Goal: Task Accomplishment & Management: Manage account settings

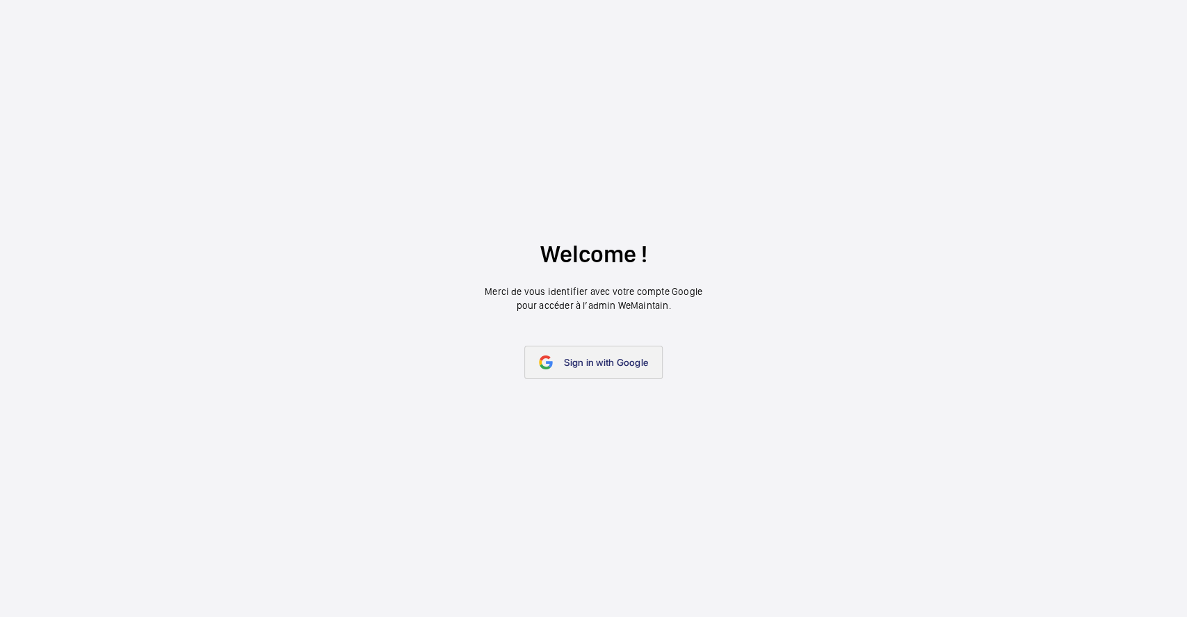
click at [583, 368] on link "Sign in with Google" at bounding box center [593, 362] width 138 height 33
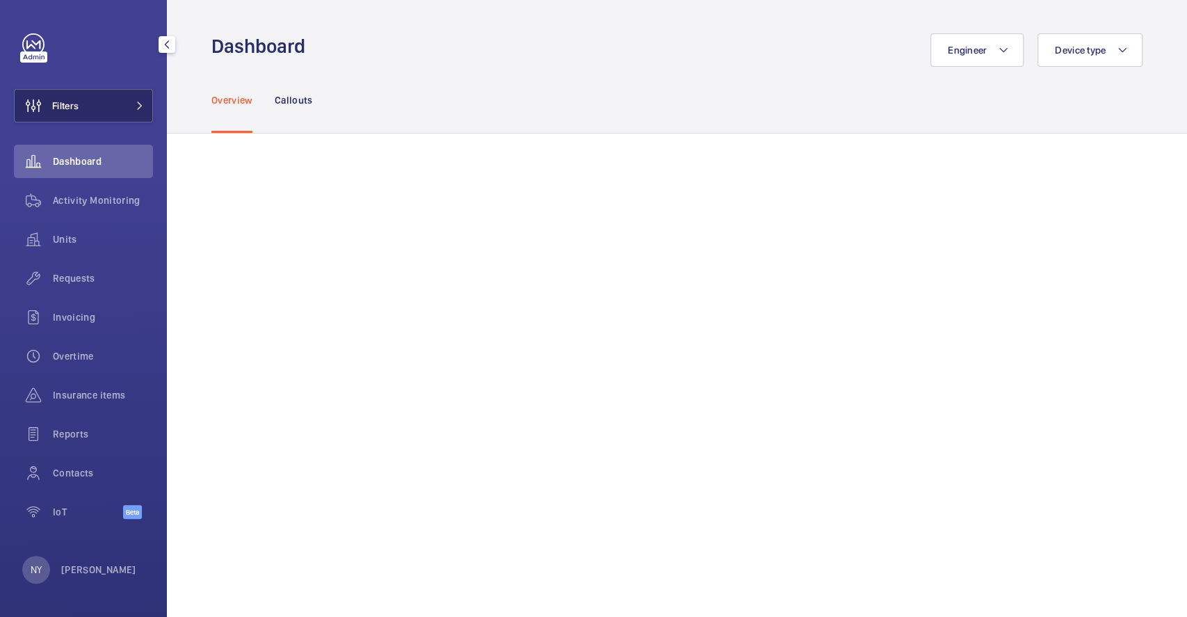
click at [100, 99] on button "Filters" at bounding box center [83, 105] width 139 height 33
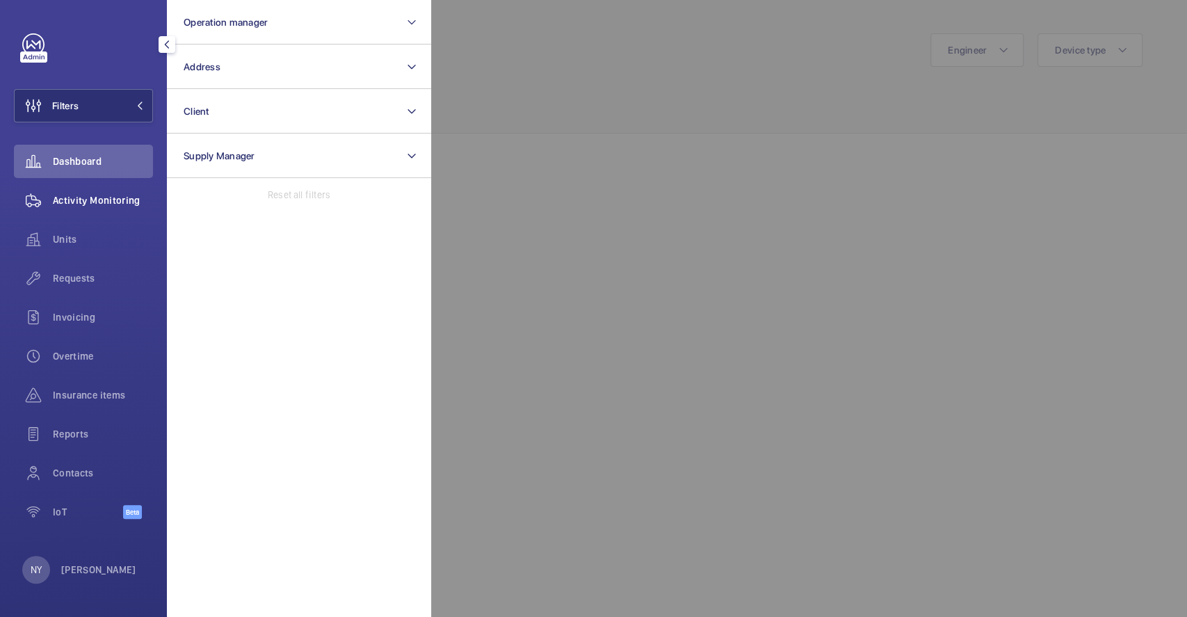
click at [89, 192] on div "Activity Monitoring" at bounding box center [83, 200] width 139 height 33
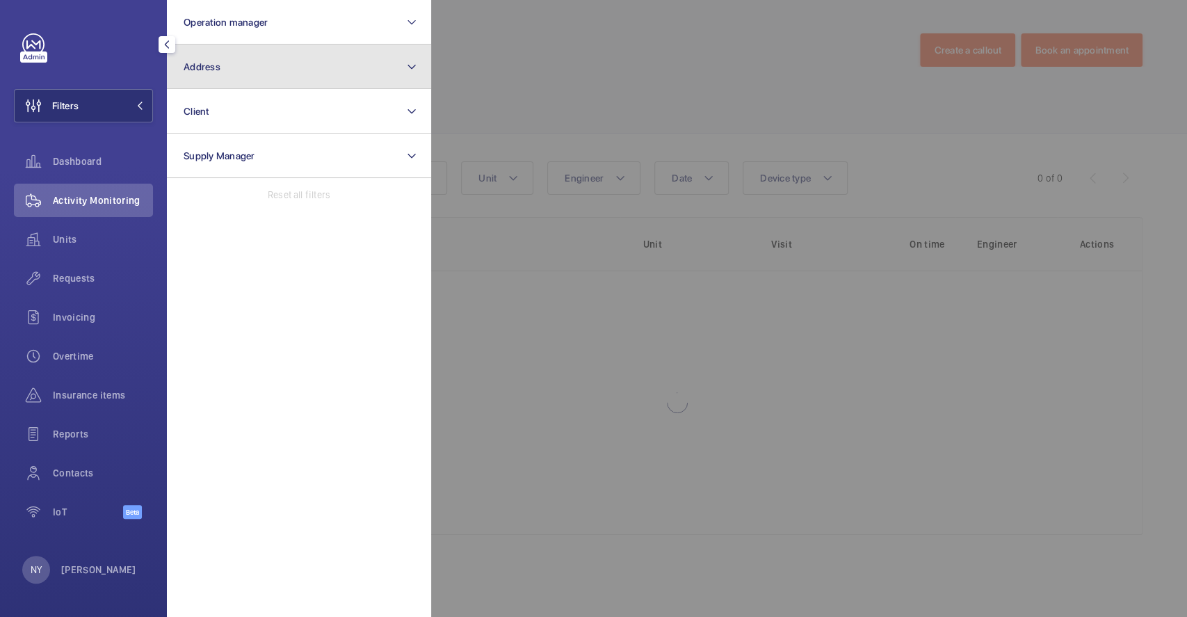
click at [226, 60] on button "Address" at bounding box center [299, 66] width 264 height 44
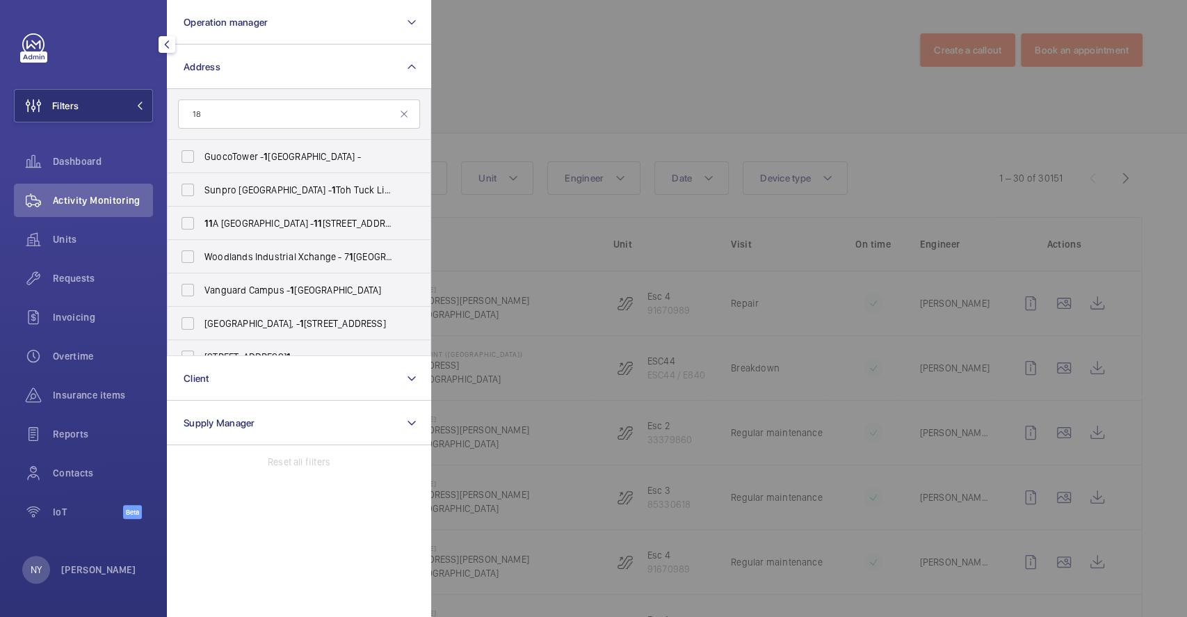
type input "1"
type input "cross"
click at [230, 152] on span "Cross Street Exchange- Kone - [STREET_ADDRESS]" at bounding box center [299, 156] width 191 height 14
click at [202, 152] on input "Cross Street Exchange- Kone - [STREET_ADDRESS]" at bounding box center [188, 157] width 28 height 28
checkbox input "true"
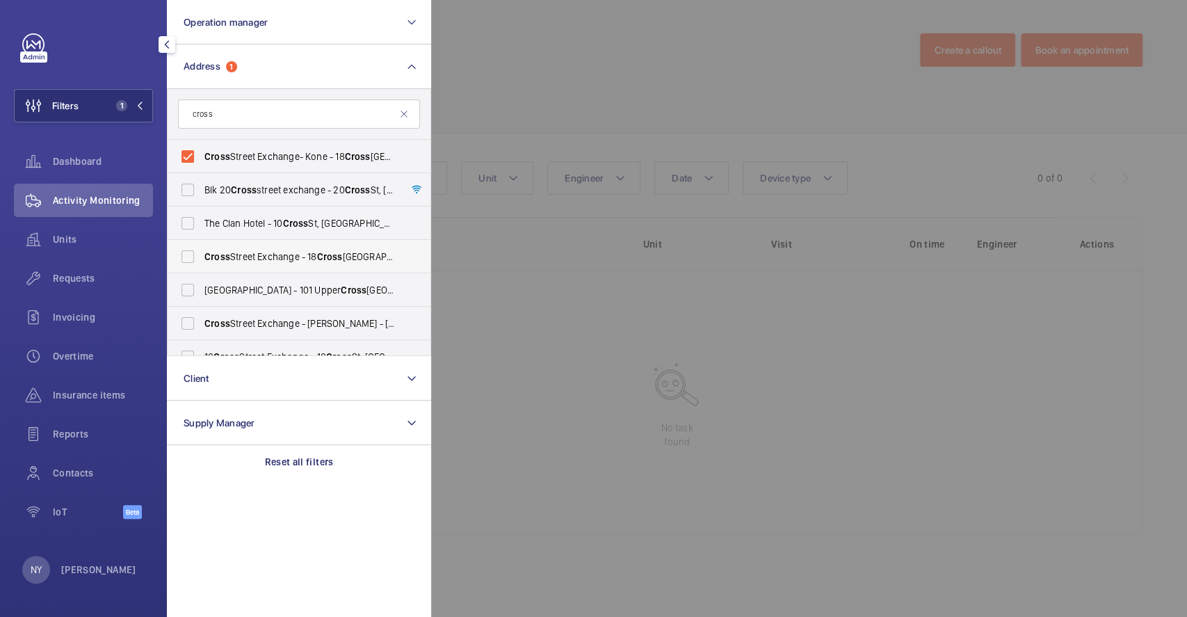
click at [228, 251] on span "Cross" at bounding box center [217, 256] width 26 height 11
click at [202, 250] on input "[GEOGRAPHIC_DATA] - [STREET_ADDRESS]" at bounding box center [188, 257] width 28 height 28
checkbox input "true"
click at [281, 322] on span "Cross Street Exchange - [PERSON_NAME] - [STREET_ADDRESS]" at bounding box center [299, 323] width 191 height 14
click at [202, 322] on input "Cross Street Exchange - [PERSON_NAME] - [STREET_ADDRESS]" at bounding box center [188, 323] width 28 height 28
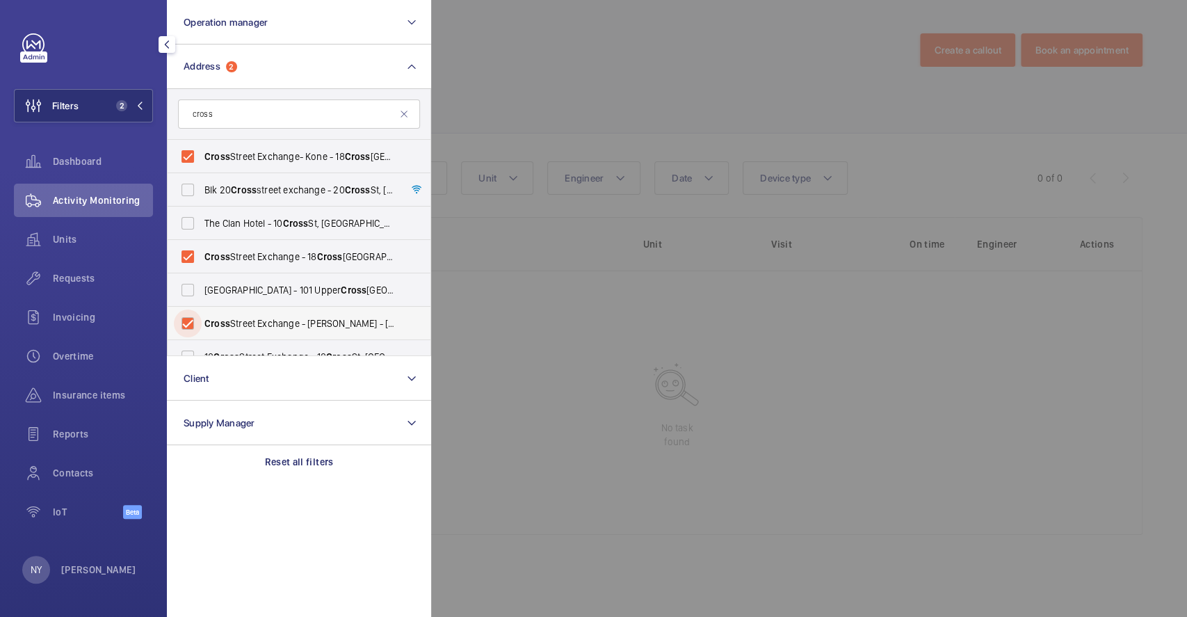
checkbox input "true"
click at [282, 184] on span "Blk [STREET_ADDRESS][GEOGRAPHIC_DATA] - [STREET_ADDRESS] -" at bounding box center [299, 190] width 191 height 14
click at [202, 184] on input "Blk [STREET_ADDRESS][GEOGRAPHIC_DATA] - [STREET_ADDRESS] -" at bounding box center [188, 190] width 28 height 28
checkbox input "true"
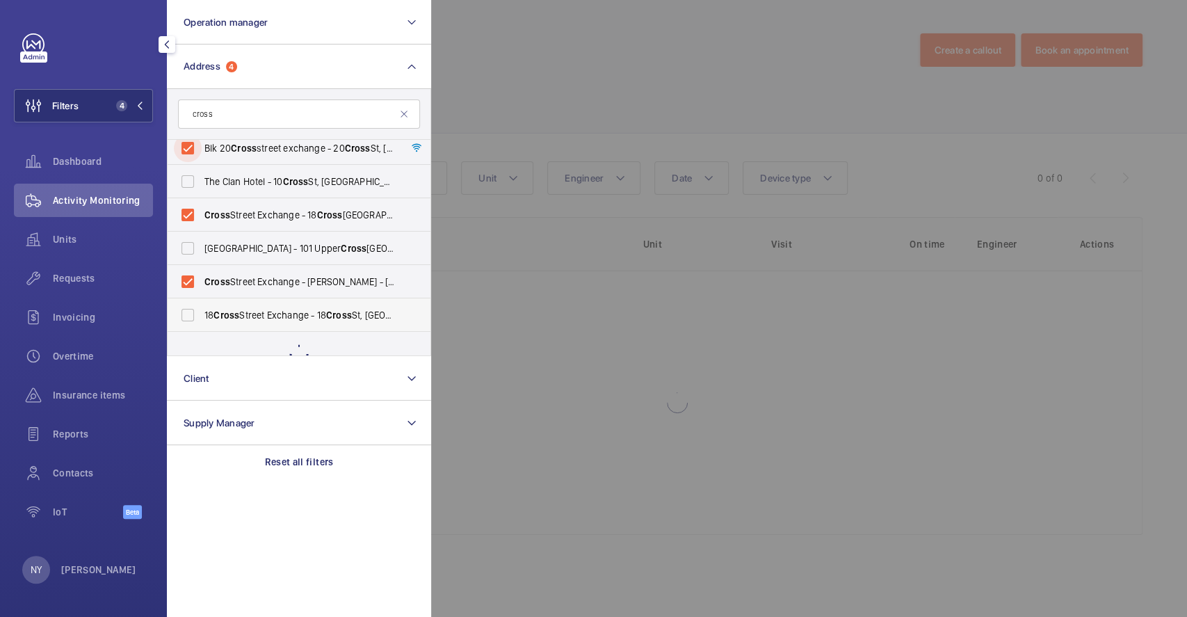
scroll to position [17, 0]
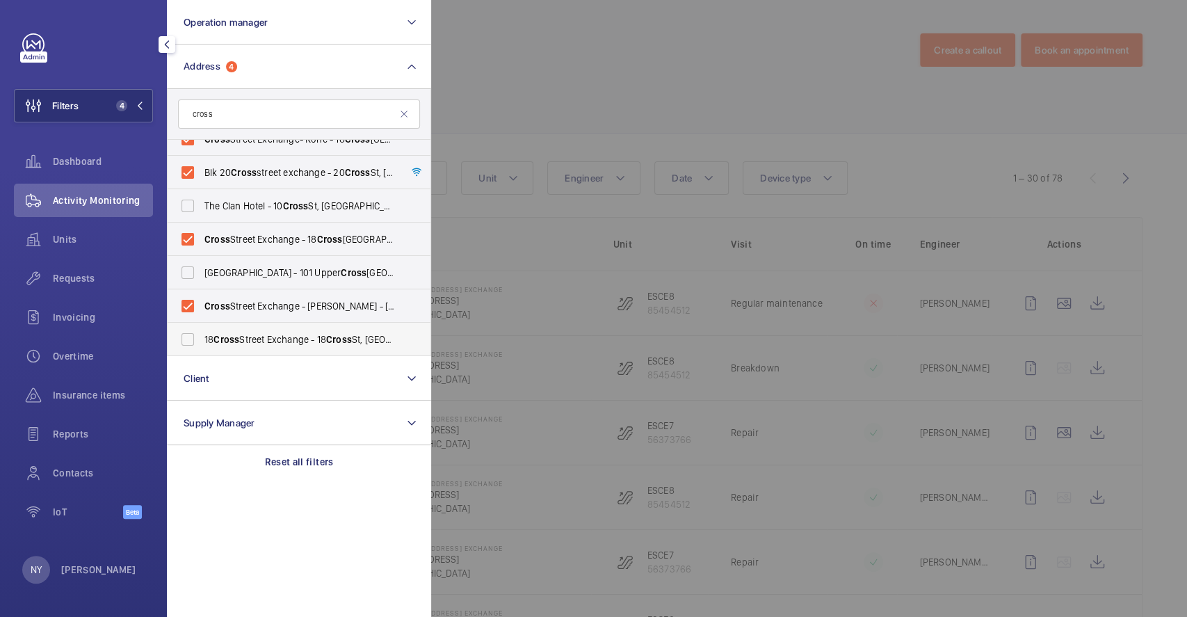
click at [257, 345] on span "[STREET_ADDRESS] - [STREET_ADDRESS] -" at bounding box center [299, 339] width 191 height 14
click at [202, 345] on input "[STREET_ADDRESS] - [STREET_ADDRESS] -" at bounding box center [188, 339] width 28 height 28
checkbox input "true"
click at [538, 111] on div at bounding box center [1024, 308] width 1187 height 617
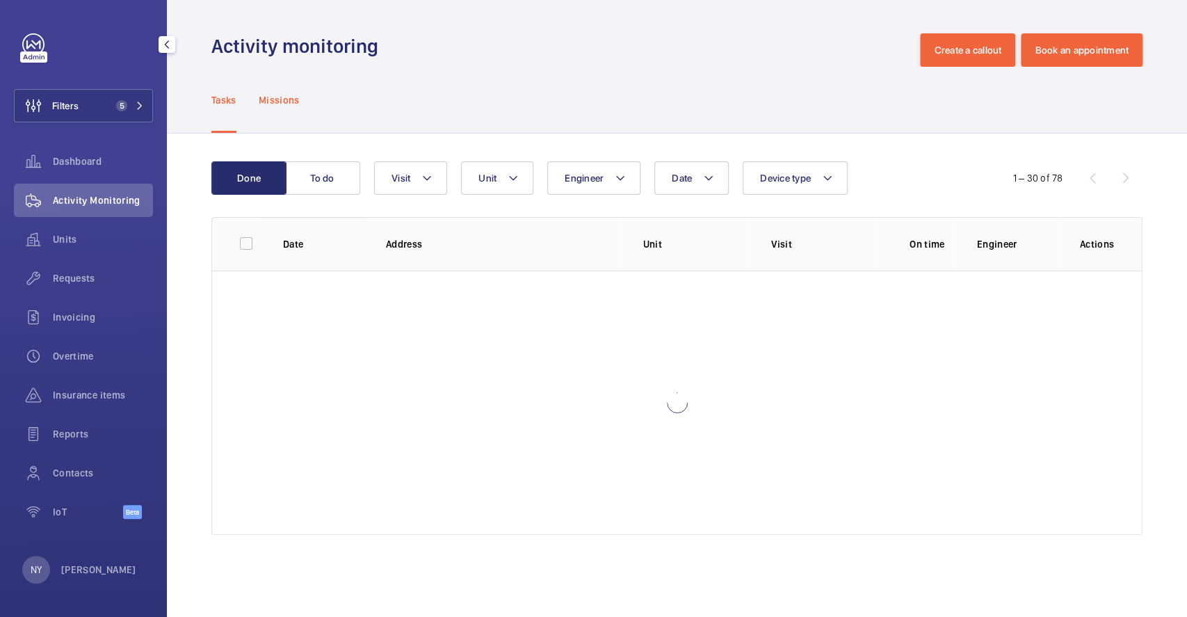
click at [272, 97] on p "Missions" at bounding box center [279, 100] width 41 height 14
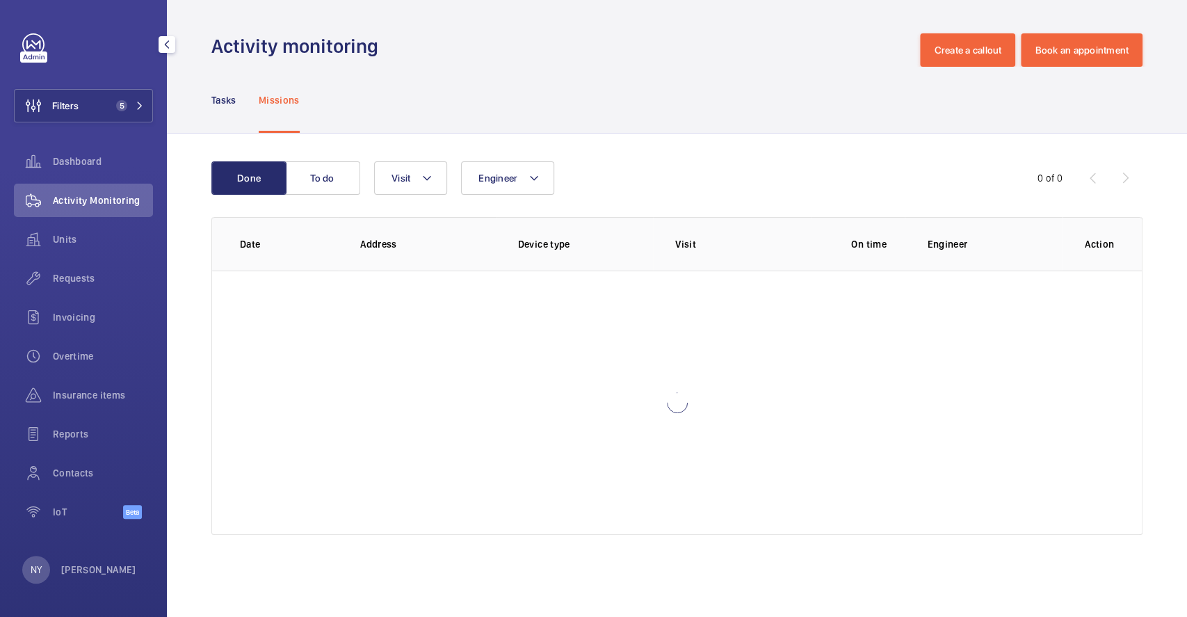
click at [402, 160] on div "Done To do Engineer Visit 0 of 0 Date Address Device type Visit On time Enginee…" at bounding box center [677, 350] width 1020 height 434
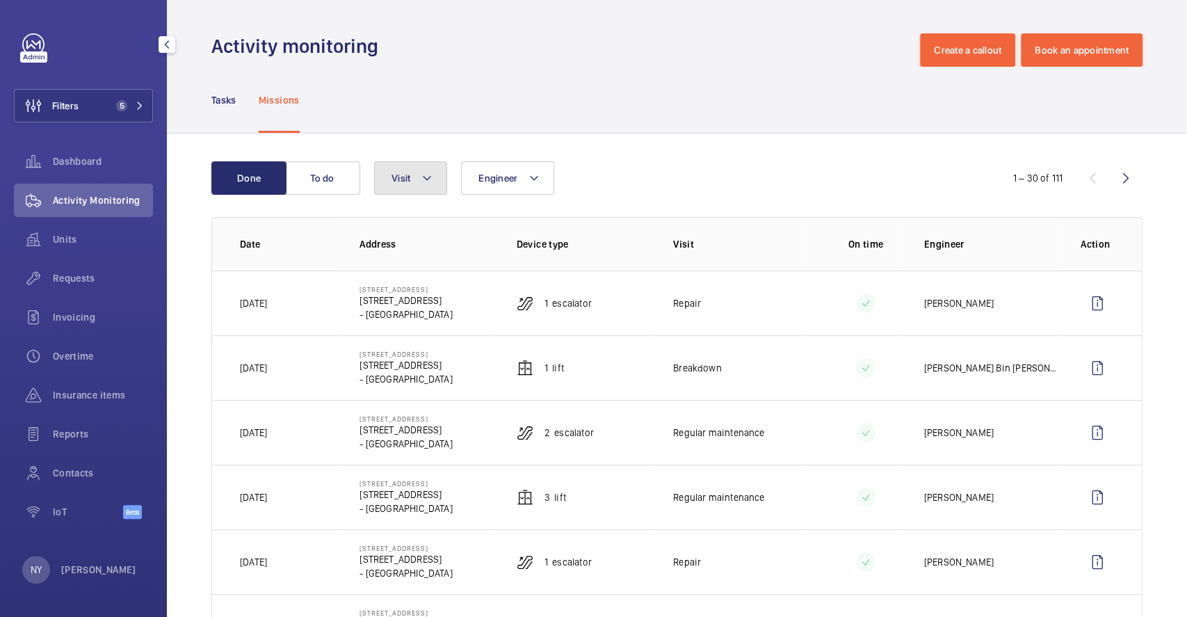
click at [402, 166] on button "Visit" at bounding box center [410, 177] width 73 height 33
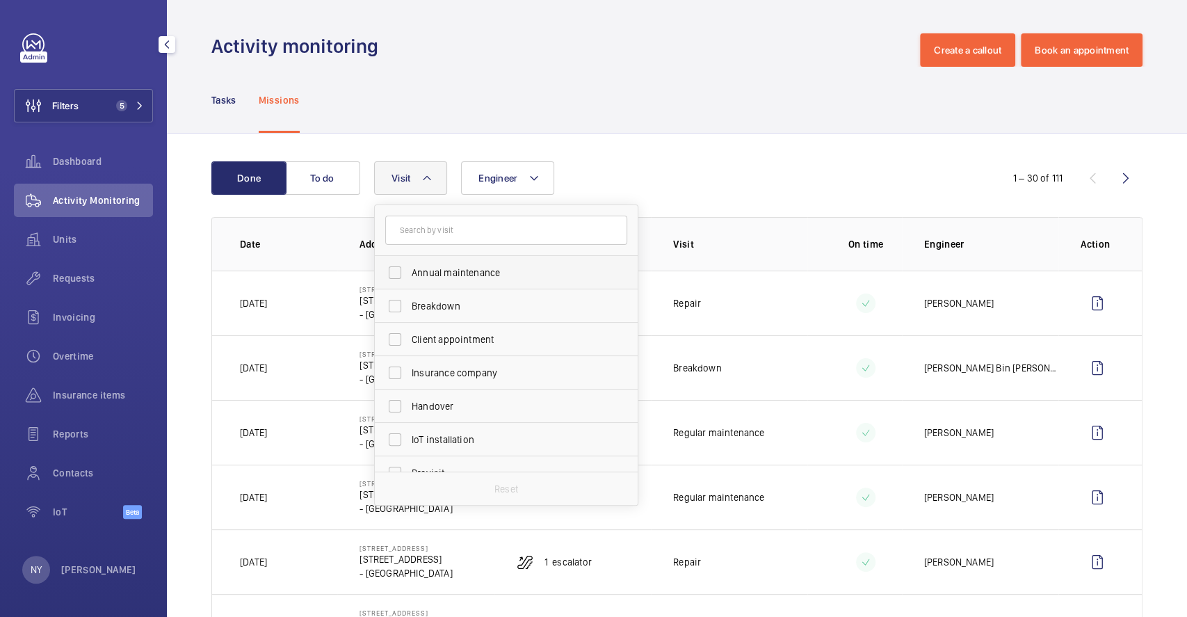
click at [467, 269] on span "Annual maintenance" at bounding box center [507, 273] width 191 height 14
click at [409, 269] on input "Annual maintenance" at bounding box center [395, 273] width 28 height 28
checkbox input "true"
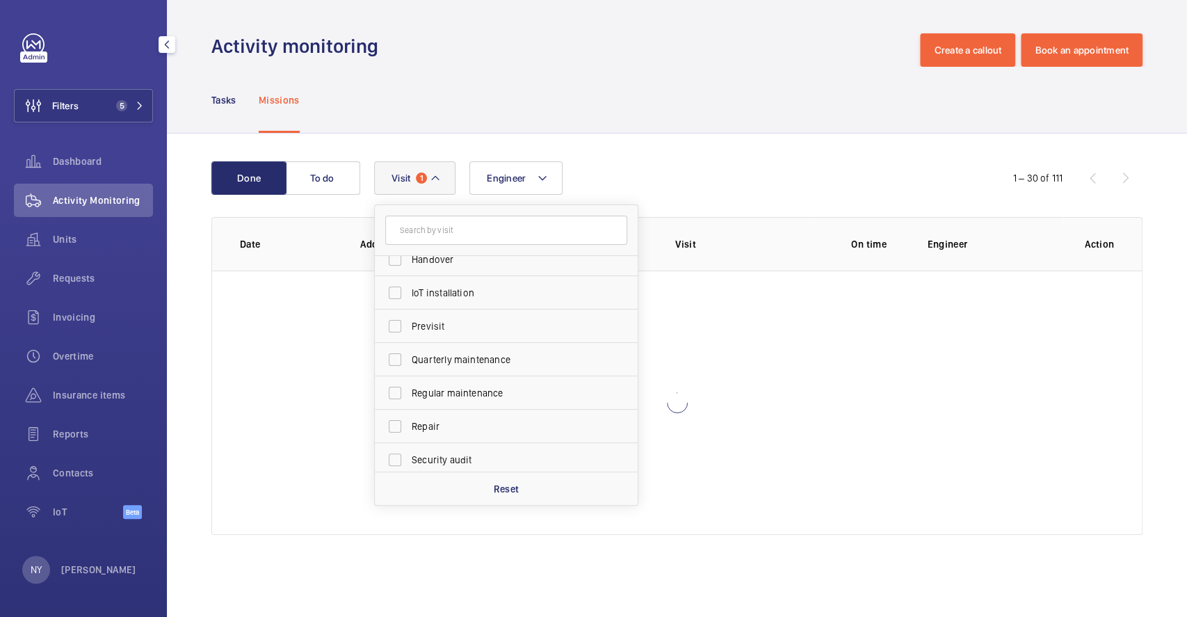
scroll to position [218, 0]
click at [467, 274] on label "Quarterly maintenance" at bounding box center [496, 288] width 242 height 33
click at [409, 275] on input "Quarterly maintenance" at bounding box center [395, 289] width 28 height 28
checkbox input "true"
click at [464, 314] on label "Regular maintenance" at bounding box center [496, 321] width 242 height 33
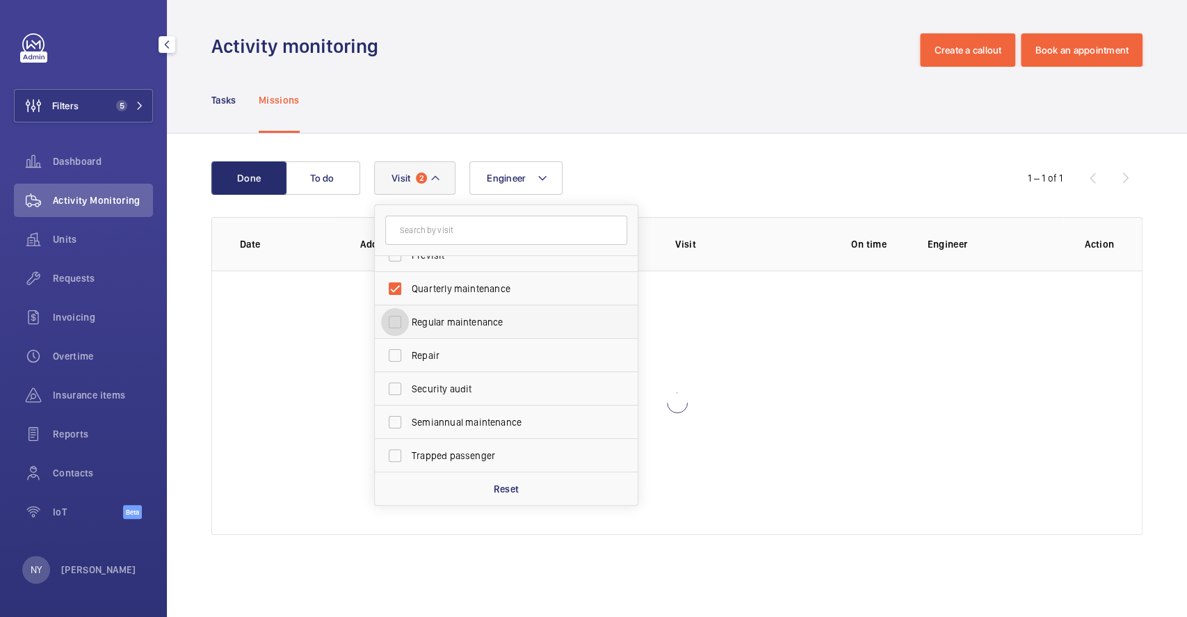
click at [409, 314] on input "Regular maintenance" at bounding box center [395, 322] width 28 height 28
checkbox input "true"
click at [450, 411] on label "Semiannual maintenance" at bounding box center [496, 421] width 242 height 33
click at [409, 411] on input "Semiannual maintenance" at bounding box center [395, 422] width 28 height 28
checkbox input "true"
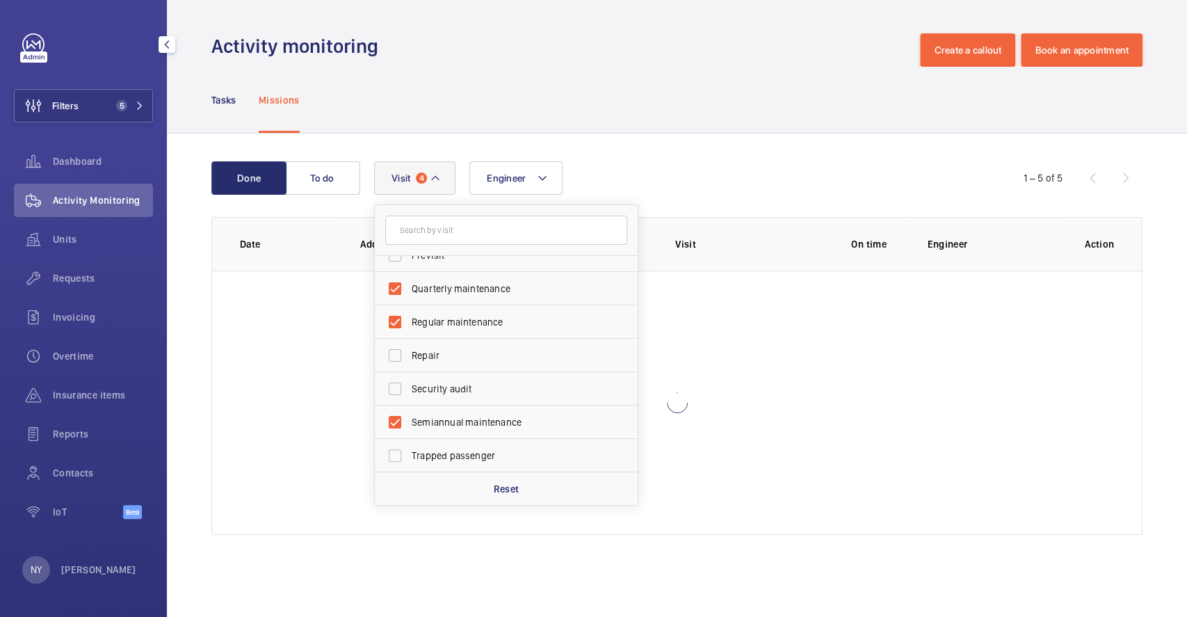
click at [608, 48] on div "Activity monitoring Create a callout Book an appointment" at bounding box center [676, 49] width 931 height 33
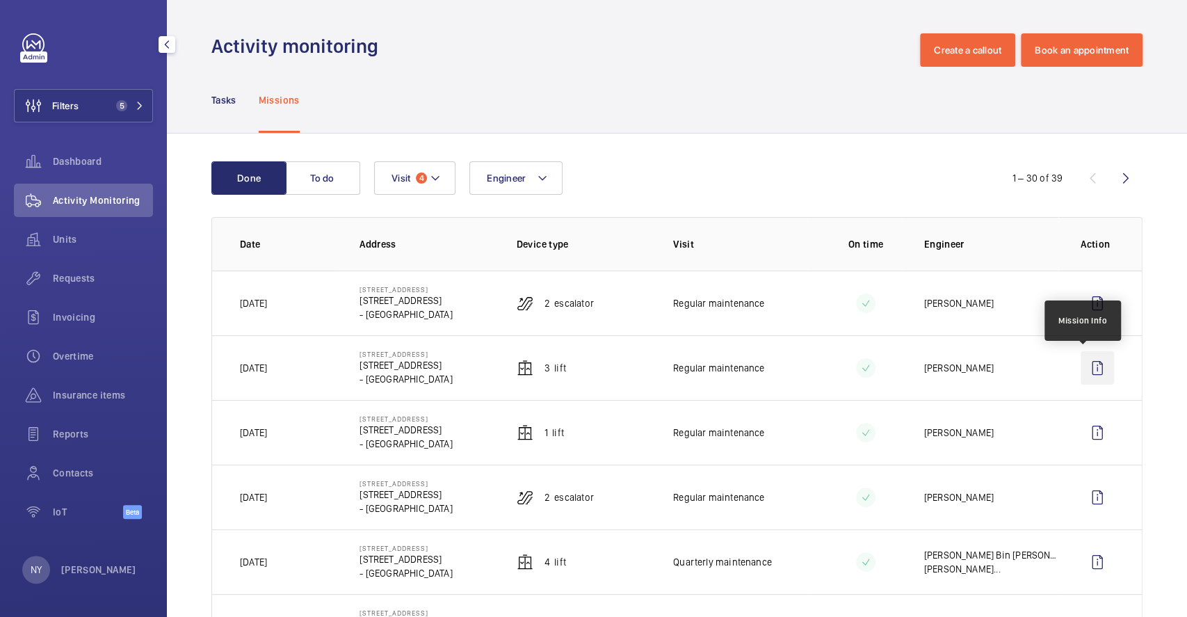
click at [1085, 371] on wm-front-icon-button at bounding box center [1096, 367] width 33 height 33
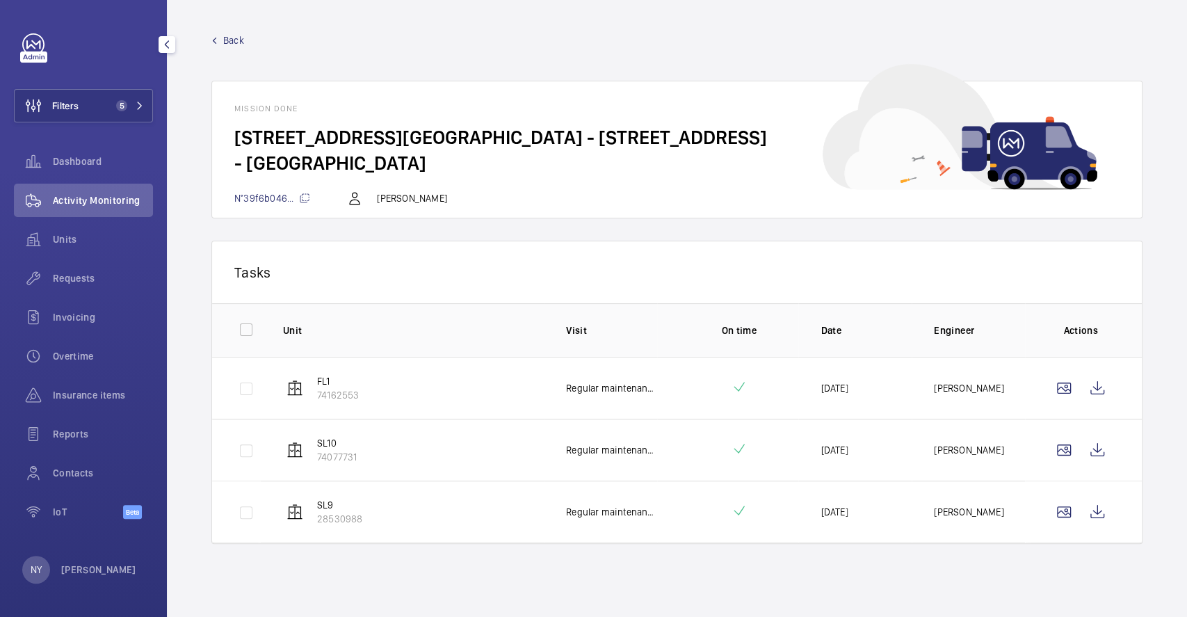
click at [234, 42] on span "Back" at bounding box center [233, 40] width 21 height 14
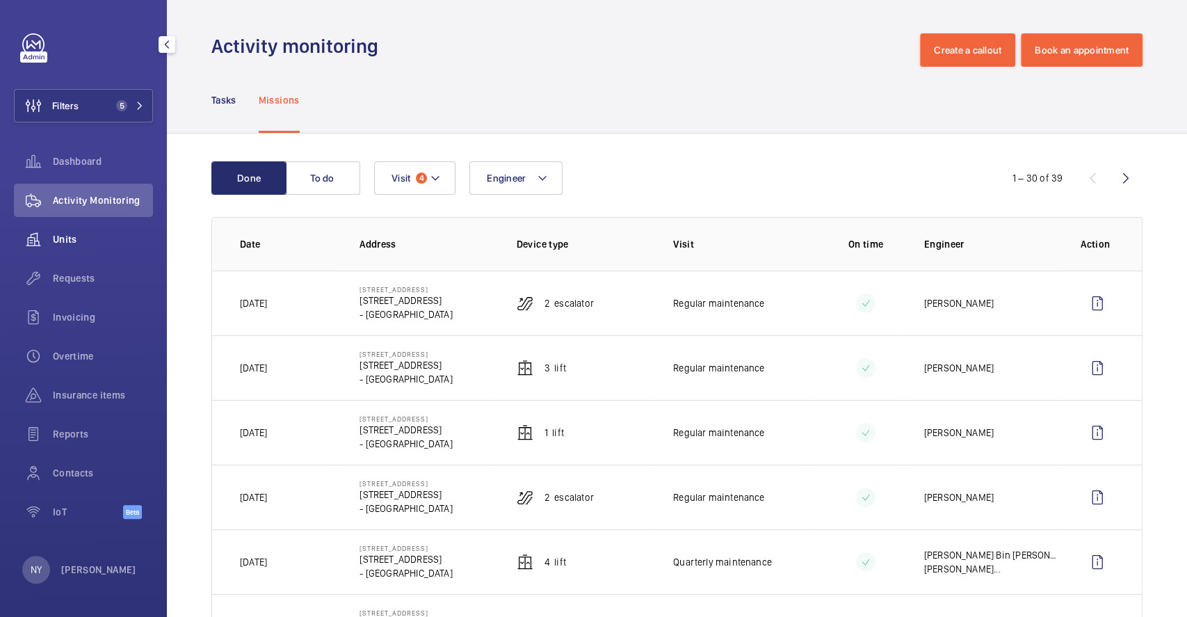
click at [85, 245] on span "Units" at bounding box center [103, 239] width 100 height 14
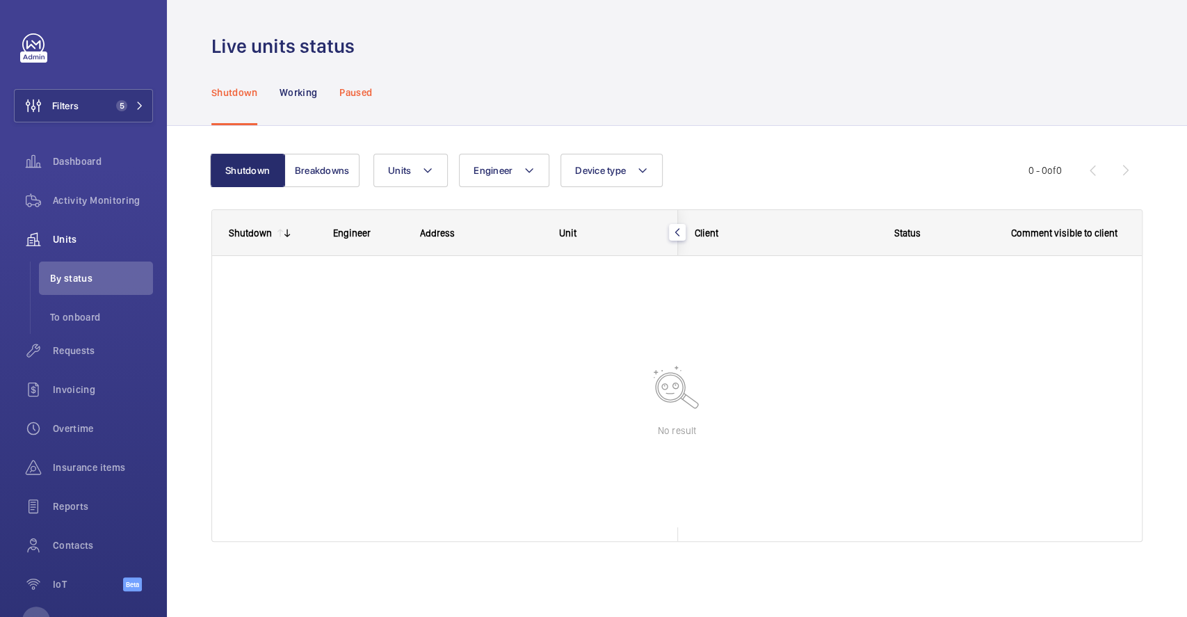
click at [341, 92] on p "Paused" at bounding box center [355, 93] width 33 height 14
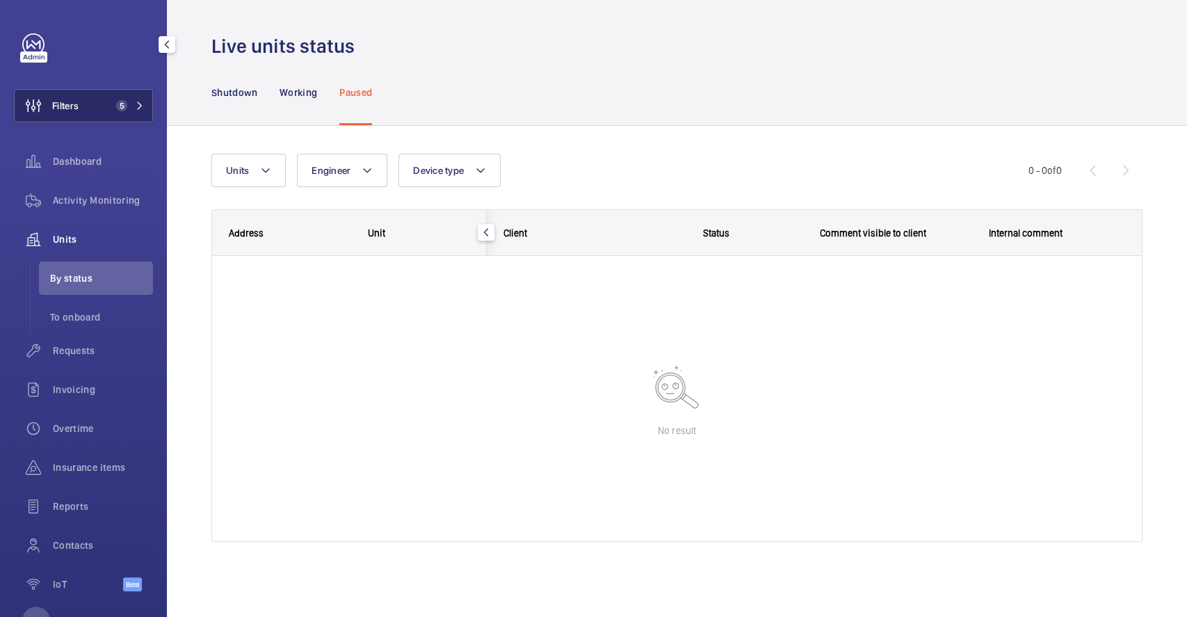
click at [70, 111] on span "Filters" at bounding box center [65, 106] width 26 height 14
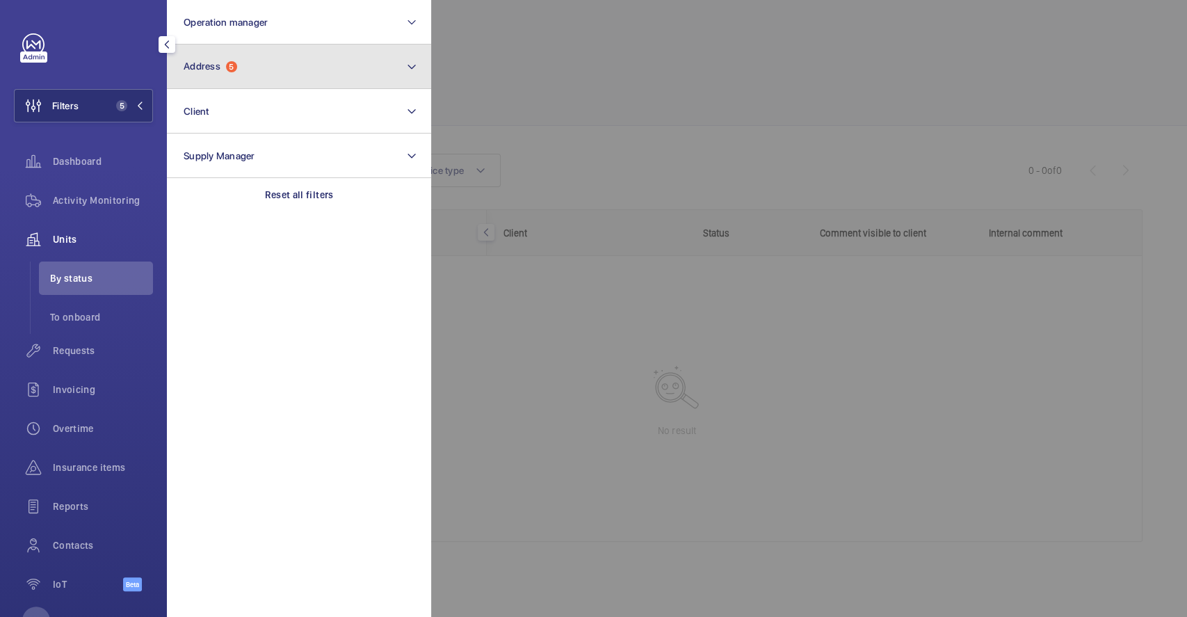
click at [250, 63] on button "Address 5" at bounding box center [299, 66] width 264 height 44
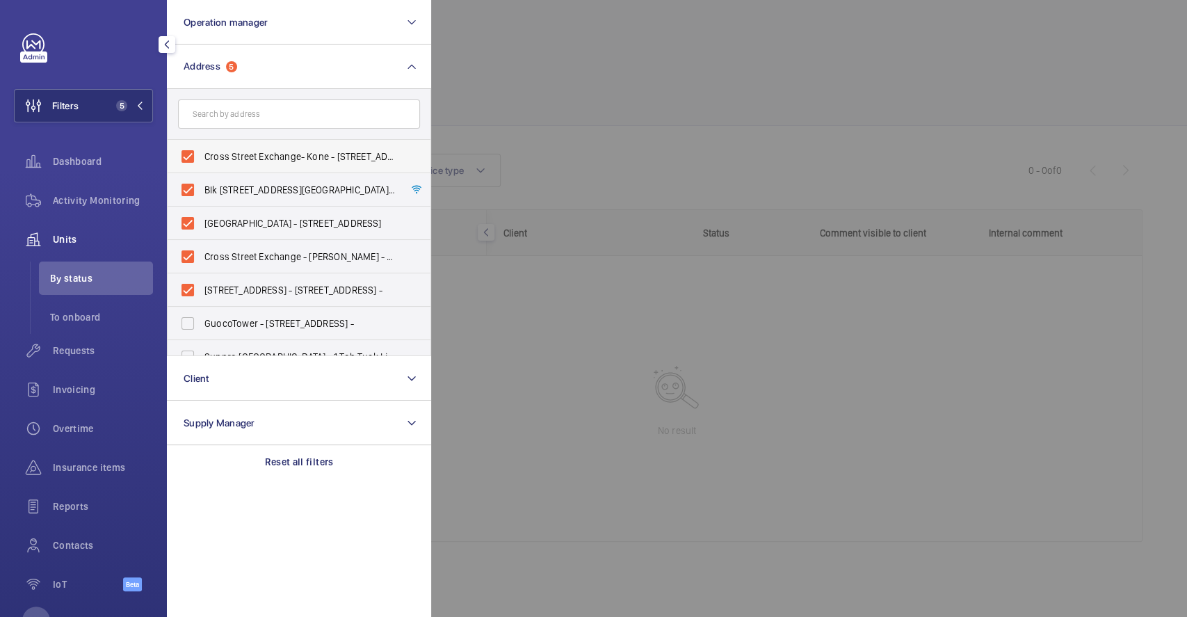
click at [236, 152] on span "Cross Street Exchange- Kone - [STREET_ADDRESS]" at bounding box center [299, 156] width 191 height 14
click at [202, 152] on input "Cross Street Exchange- Kone - [STREET_ADDRESS]" at bounding box center [188, 157] width 28 height 28
checkbox input "false"
click at [236, 183] on span "Blk [STREET_ADDRESS][GEOGRAPHIC_DATA] - [STREET_ADDRESS] -" at bounding box center [299, 190] width 191 height 14
click at [202, 182] on input "Blk [STREET_ADDRESS][GEOGRAPHIC_DATA] - [STREET_ADDRESS] -" at bounding box center [188, 190] width 28 height 28
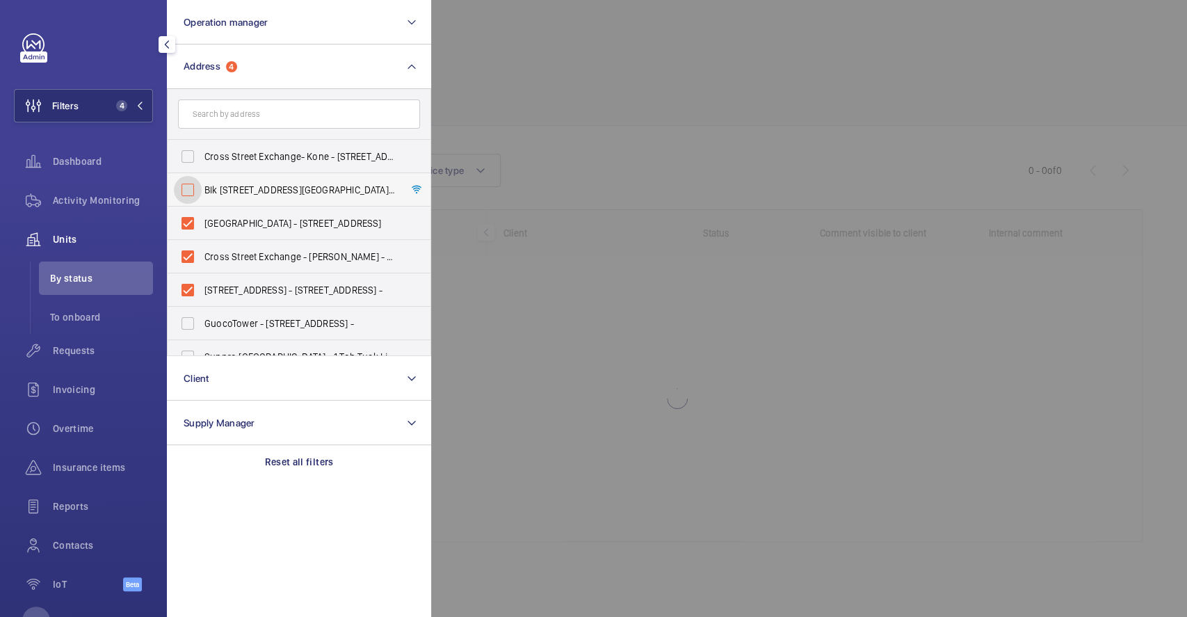
checkbox input "false"
click at [235, 222] on span "[GEOGRAPHIC_DATA] - [STREET_ADDRESS]" at bounding box center [299, 223] width 191 height 14
click at [202, 222] on input "[GEOGRAPHIC_DATA] - [STREET_ADDRESS]" at bounding box center [188, 223] width 28 height 28
checkbox input "false"
click at [234, 265] on label "Cross Street Exchange - [PERSON_NAME] - [STREET_ADDRESS]" at bounding box center [289, 256] width 242 height 33
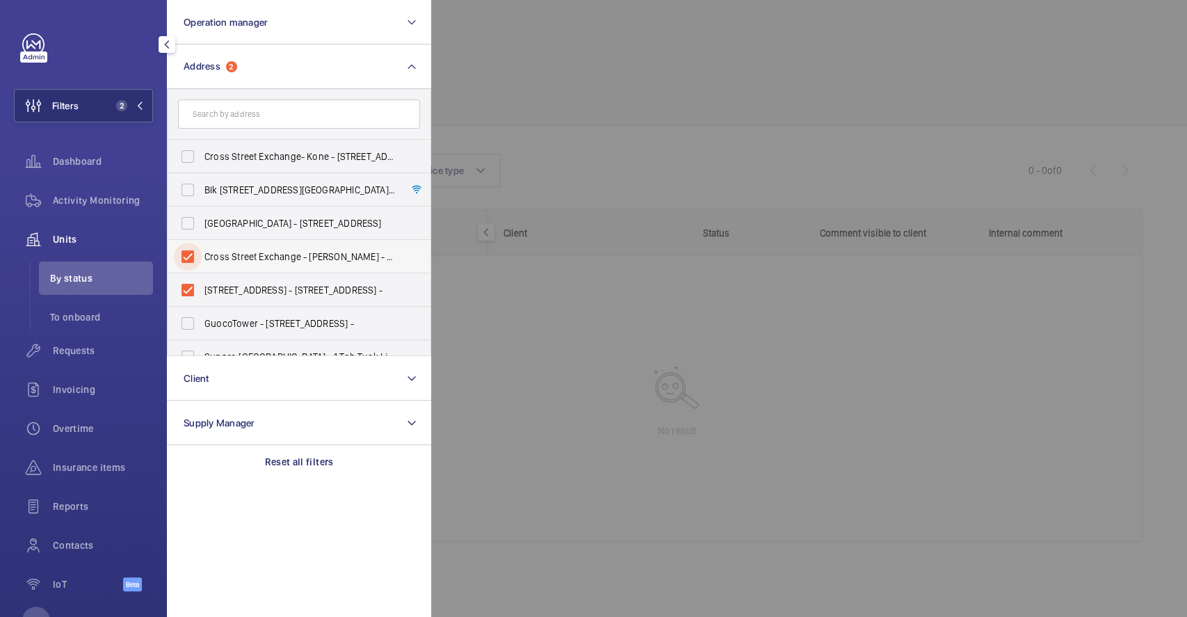
click at [202, 265] on input "Cross Street Exchange - [PERSON_NAME] - [STREET_ADDRESS]" at bounding box center [188, 257] width 28 height 28
checkbox input "false"
click at [228, 293] on span "[STREET_ADDRESS] - [STREET_ADDRESS] -" at bounding box center [299, 290] width 191 height 14
click at [202, 293] on input "[STREET_ADDRESS] - [STREET_ADDRESS] -" at bounding box center [188, 290] width 28 height 28
checkbox input "false"
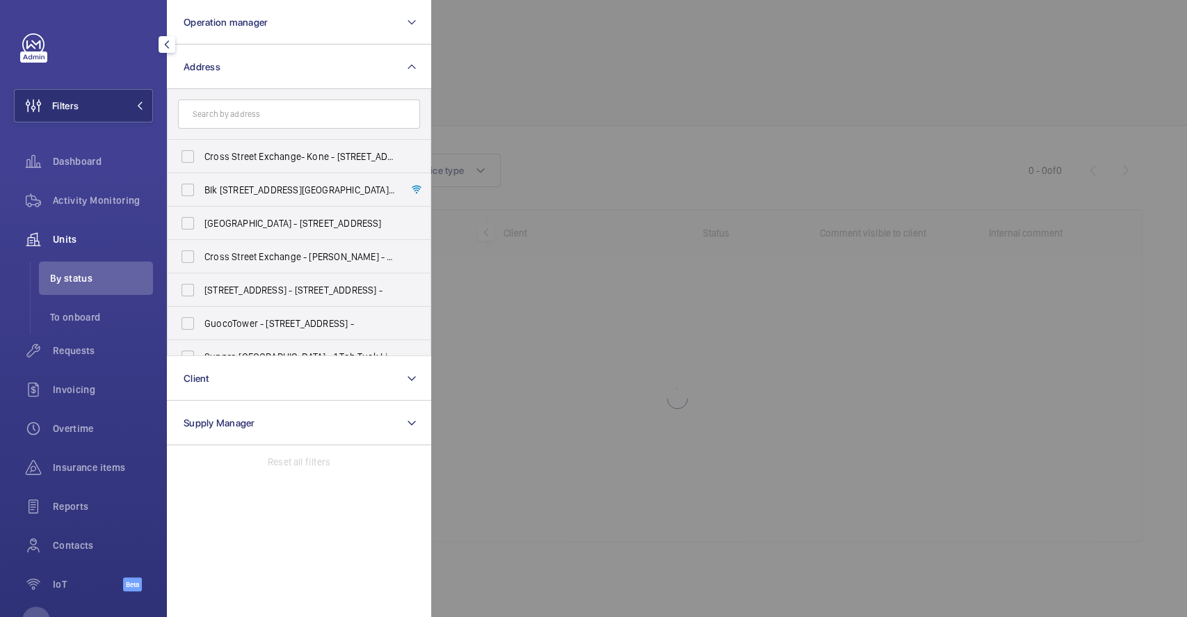
click at [610, 87] on div at bounding box center [1024, 308] width 1187 height 617
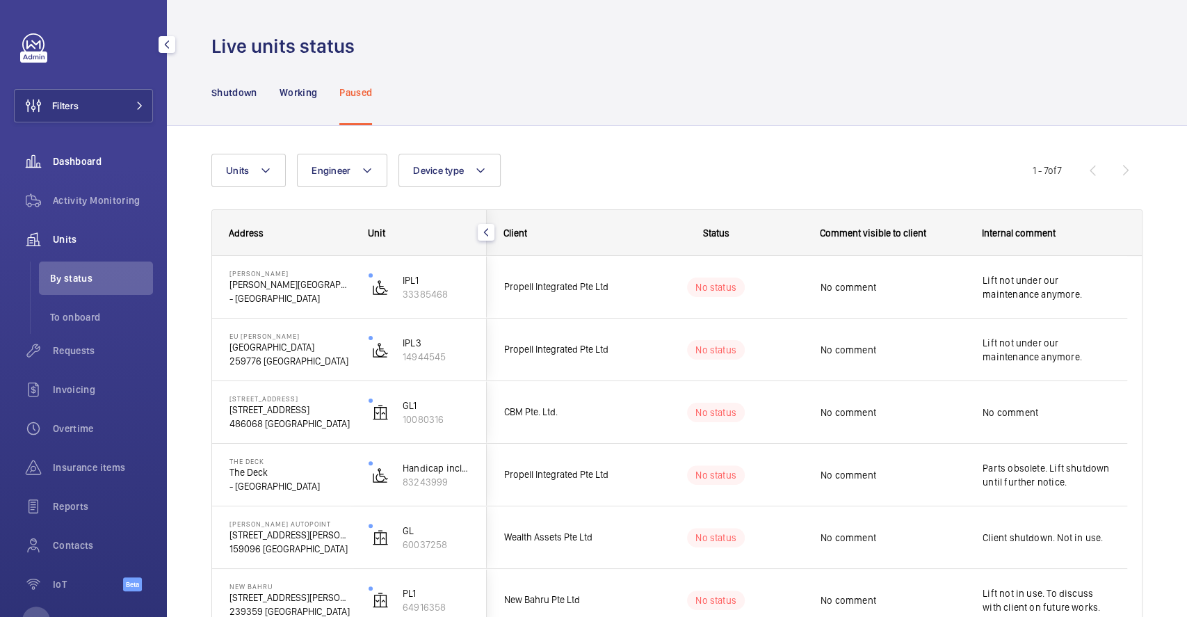
click at [72, 157] on span "Dashboard" at bounding box center [103, 161] width 100 height 14
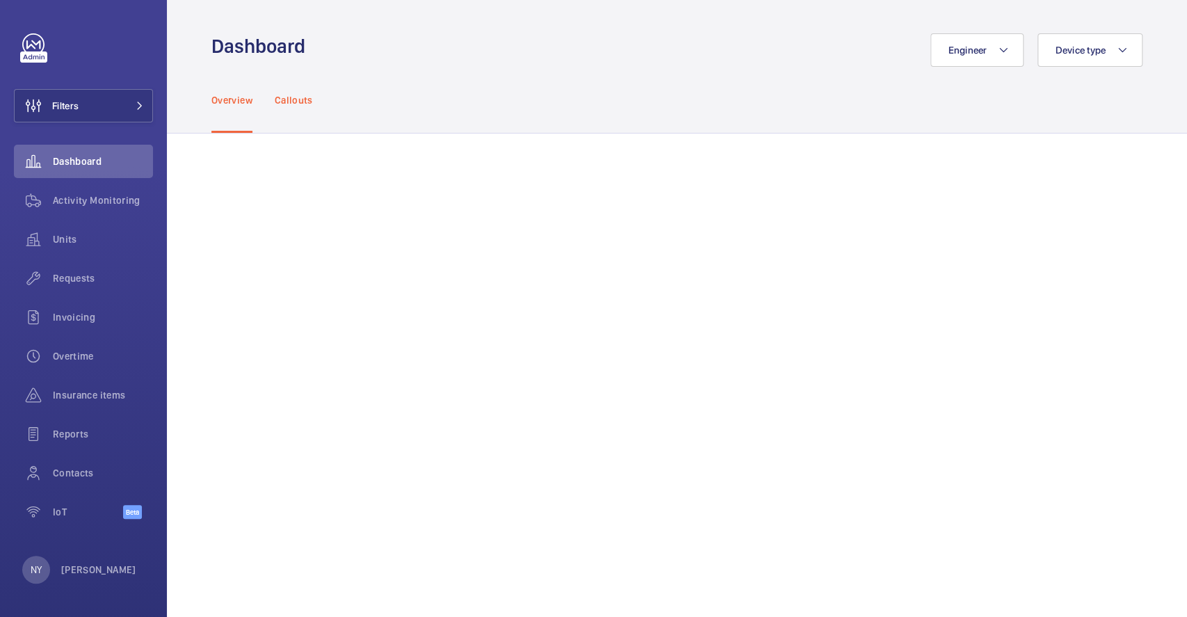
click at [291, 98] on p "Callouts" at bounding box center [294, 100] width 38 height 14
click at [66, 204] on span "Activity Monitoring" at bounding box center [103, 200] width 100 height 14
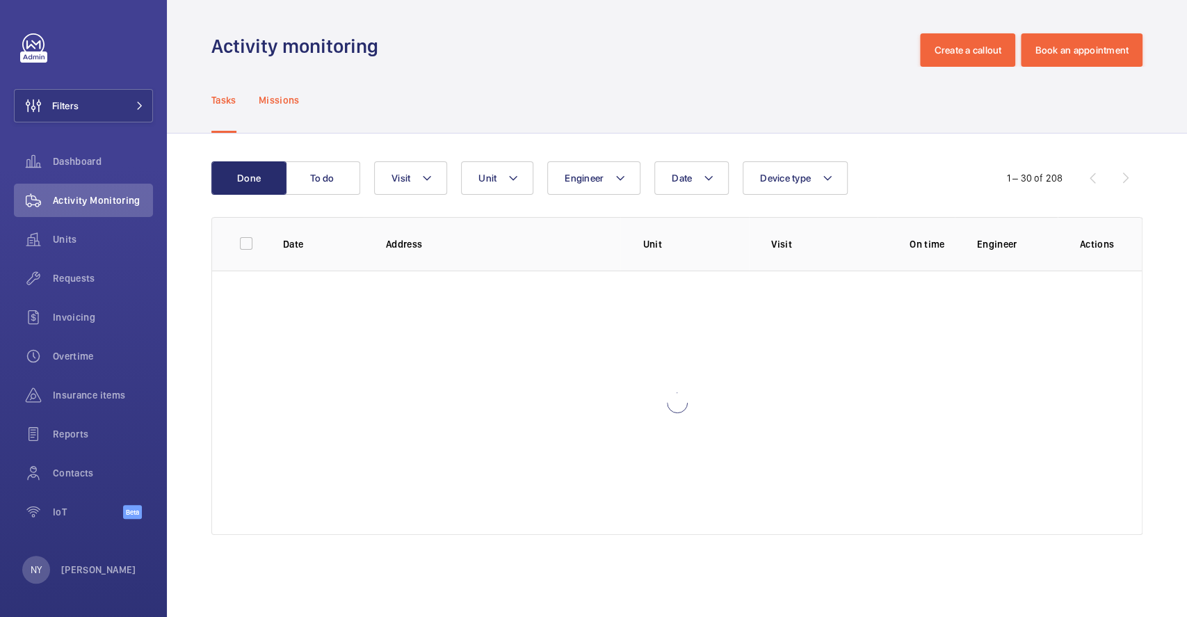
click at [277, 108] on div "Missions" at bounding box center [279, 100] width 41 height 66
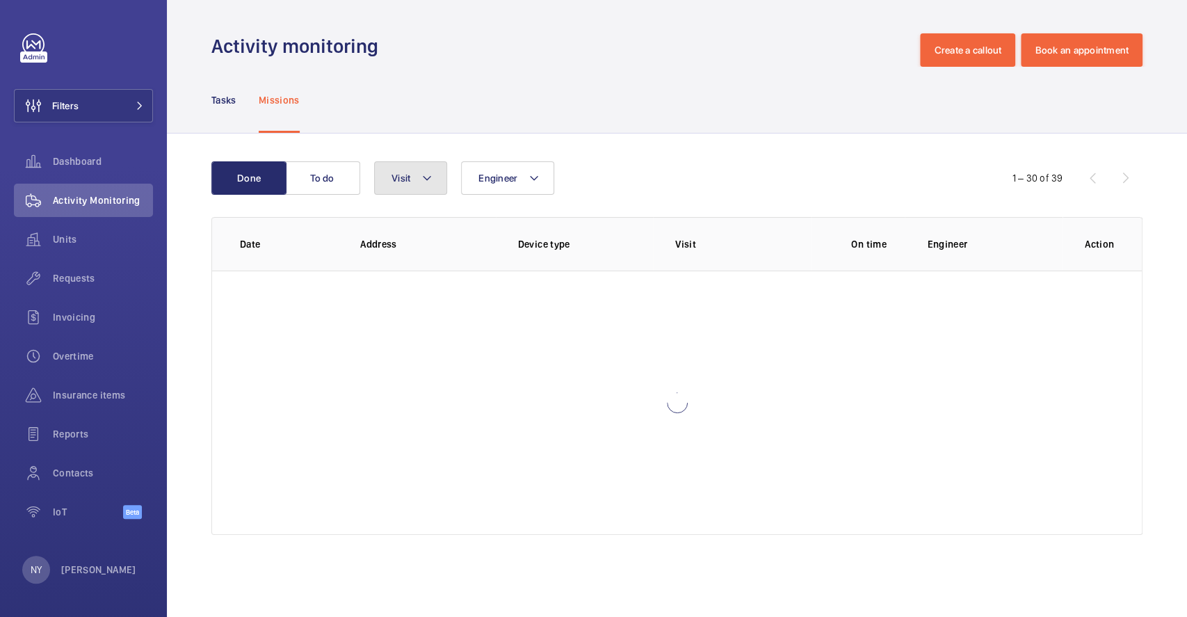
click at [420, 186] on button "Visit" at bounding box center [410, 177] width 73 height 33
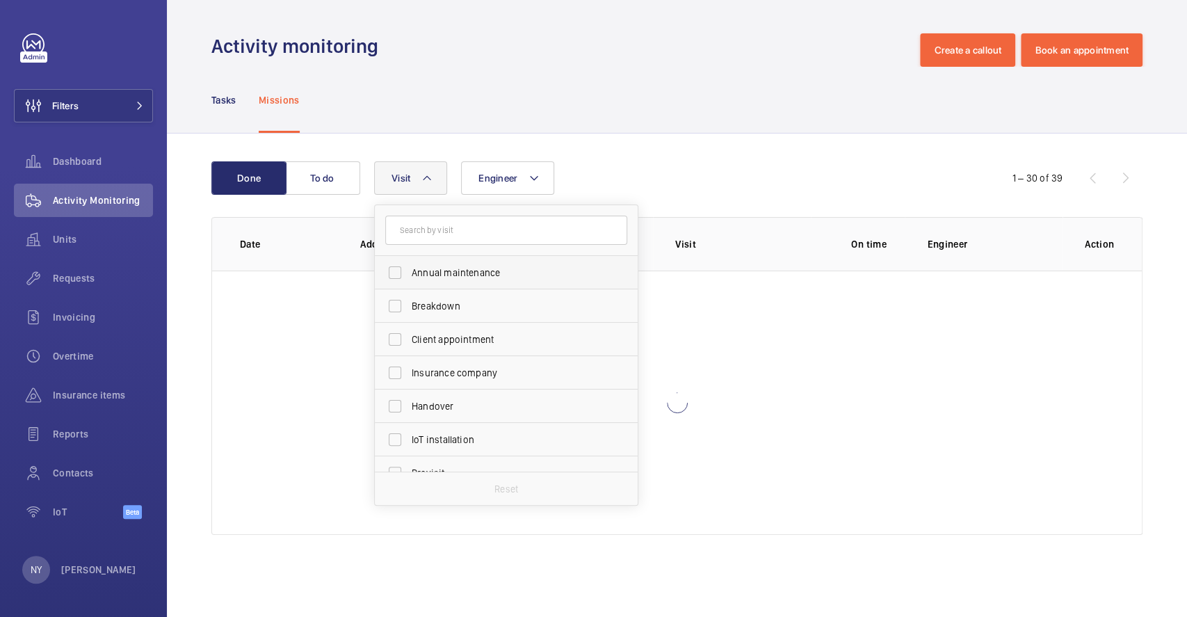
click at [458, 268] on span "Annual maintenance" at bounding box center [507, 273] width 191 height 14
click at [409, 268] on input "Annual maintenance" at bounding box center [395, 273] width 28 height 28
checkbox input "true"
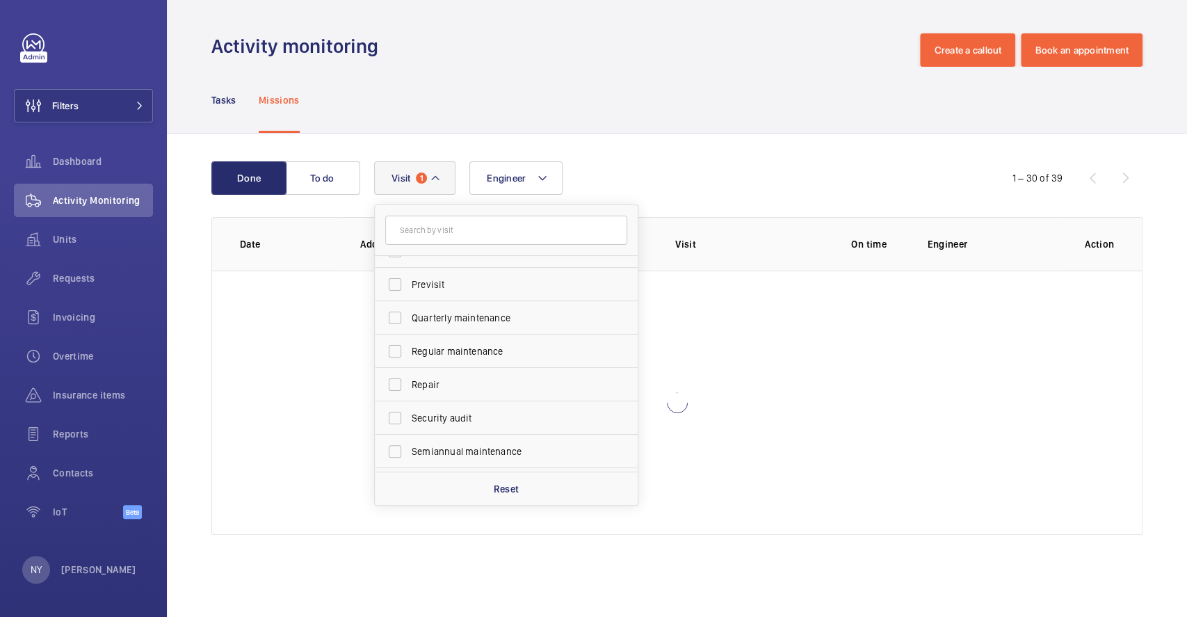
scroll to position [218, 0]
click at [467, 292] on span "Quarterly maintenance" at bounding box center [507, 289] width 191 height 14
click at [409, 292] on input "Quarterly maintenance" at bounding box center [395, 289] width 28 height 28
checkbox input "true"
click at [468, 320] on span "Regular maintenance" at bounding box center [507, 322] width 191 height 14
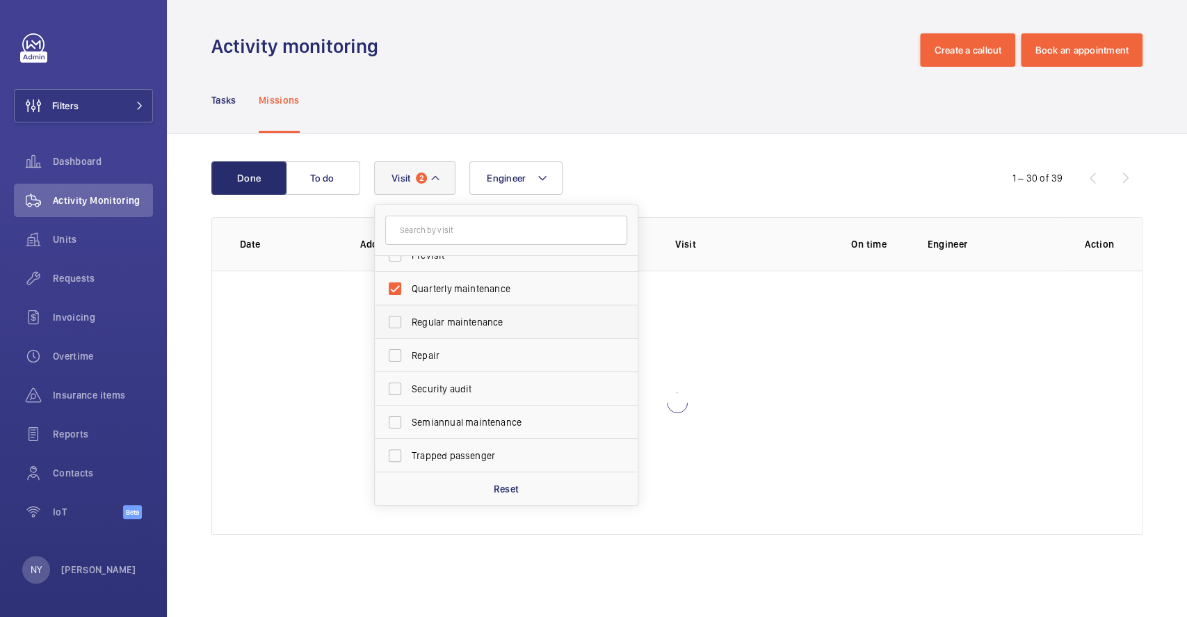
click at [409, 320] on input "Regular maintenance" at bounding box center [395, 322] width 28 height 28
checkbox input "true"
click at [473, 439] on label "Trapped passenger" at bounding box center [496, 455] width 242 height 33
click at [409, 441] on input "Trapped passenger" at bounding box center [395, 455] width 28 height 28
checkbox input "true"
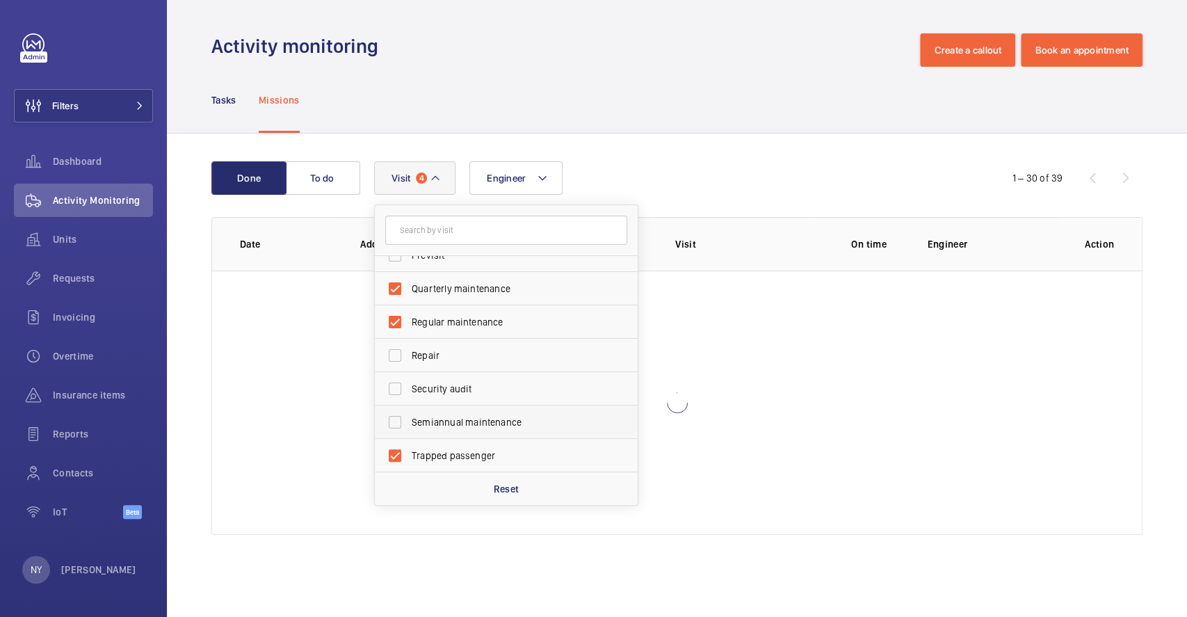
click at [473, 420] on span "Semiannual maintenance" at bounding box center [507, 422] width 191 height 14
click at [409, 420] on input "Semiannual maintenance" at bounding box center [395, 422] width 28 height 28
checkbox input "true"
click at [462, 446] on label "Trapped passenger" at bounding box center [496, 455] width 242 height 33
click at [409, 446] on input "Trapped passenger" at bounding box center [395, 455] width 28 height 28
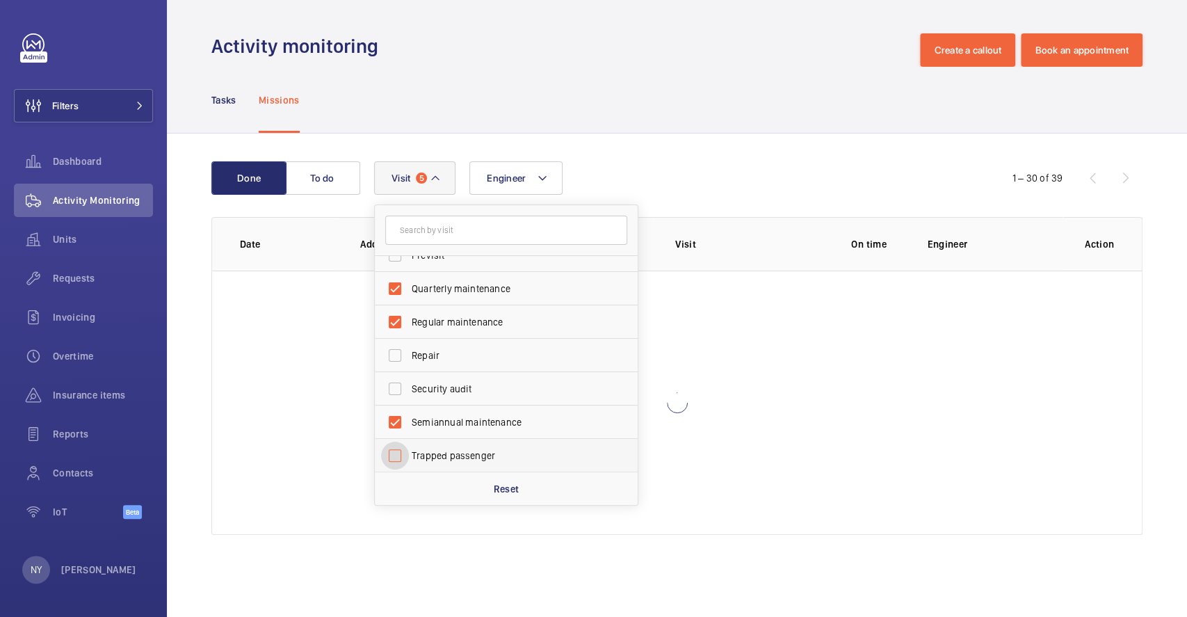
checkbox input "false"
click at [555, 113] on div "Tasks Missions" at bounding box center [676, 100] width 931 height 66
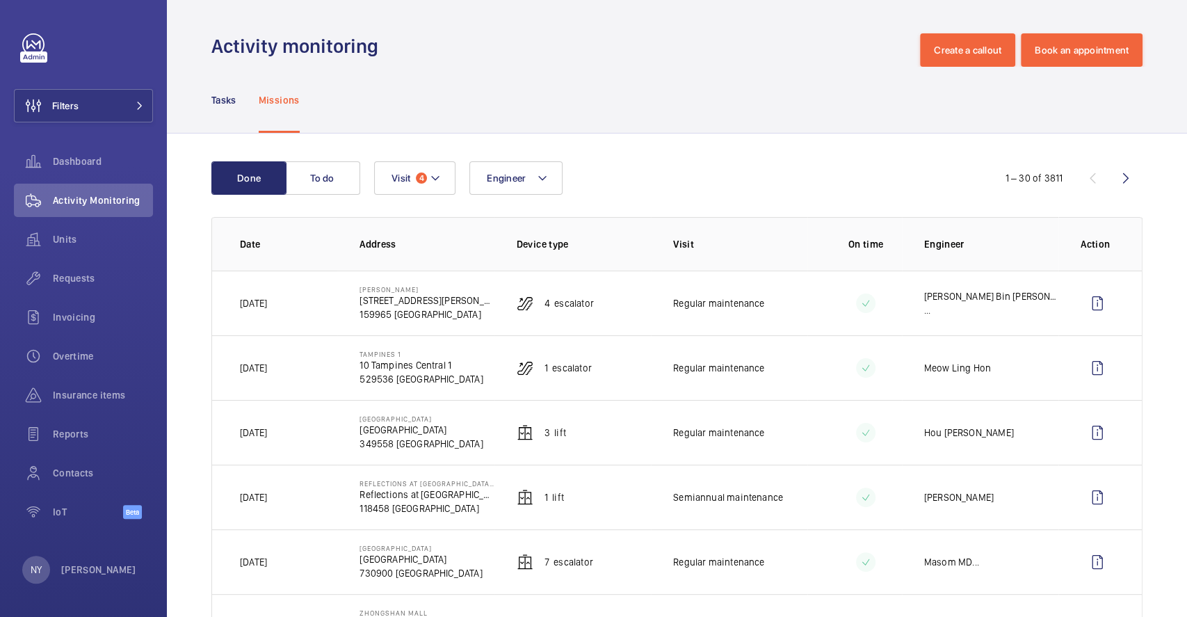
click at [239, 102] on nav "Tasks Missions" at bounding box center [255, 100] width 88 height 66
click at [220, 102] on p "Tasks" at bounding box center [223, 100] width 25 height 14
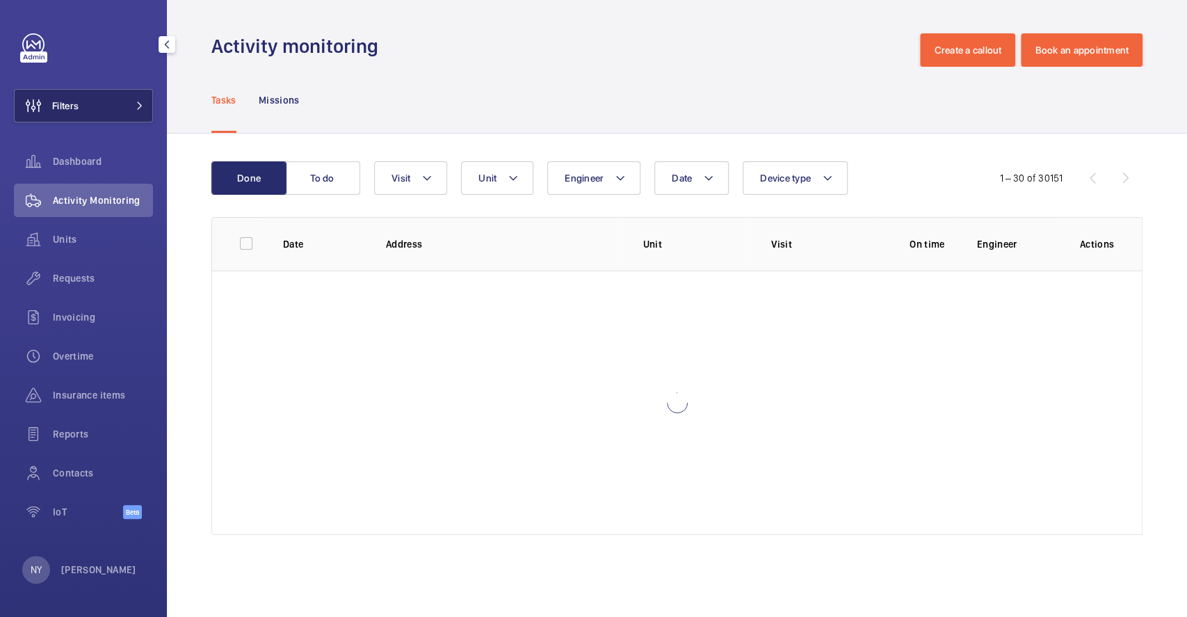
click at [95, 107] on button "Filters" at bounding box center [83, 105] width 139 height 33
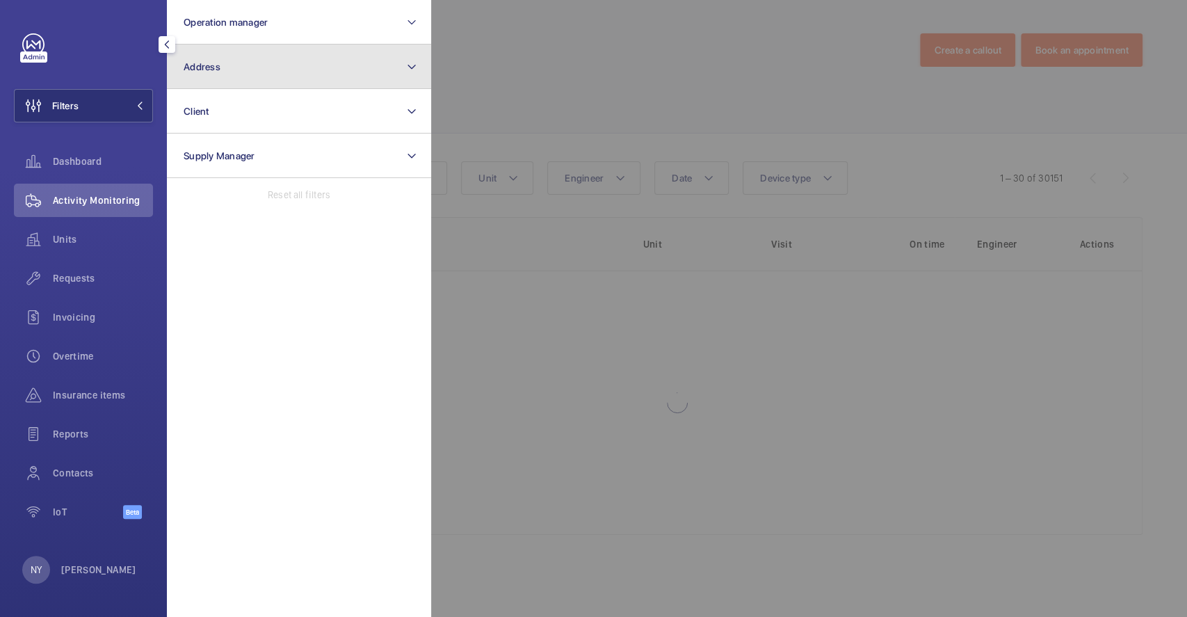
click at [276, 57] on button "Address" at bounding box center [299, 66] width 264 height 44
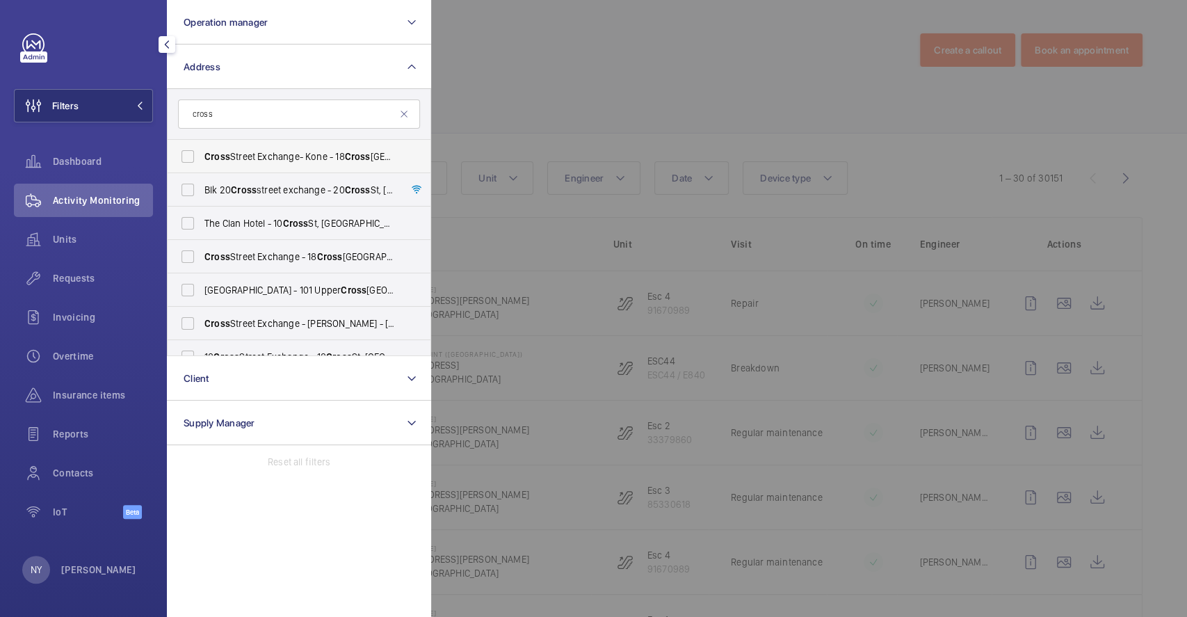
type input "cross"
click at [255, 156] on span "Cross Street Exchange- Kone - [STREET_ADDRESS]" at bounding box center [299, 156] width 191 height 14
click at [202, 156] on input "Cross Street Exchange- Kone - [STREET_ADDRESS]" at bounding box center [188, 157] width 28 height 28
checkbox input "true"
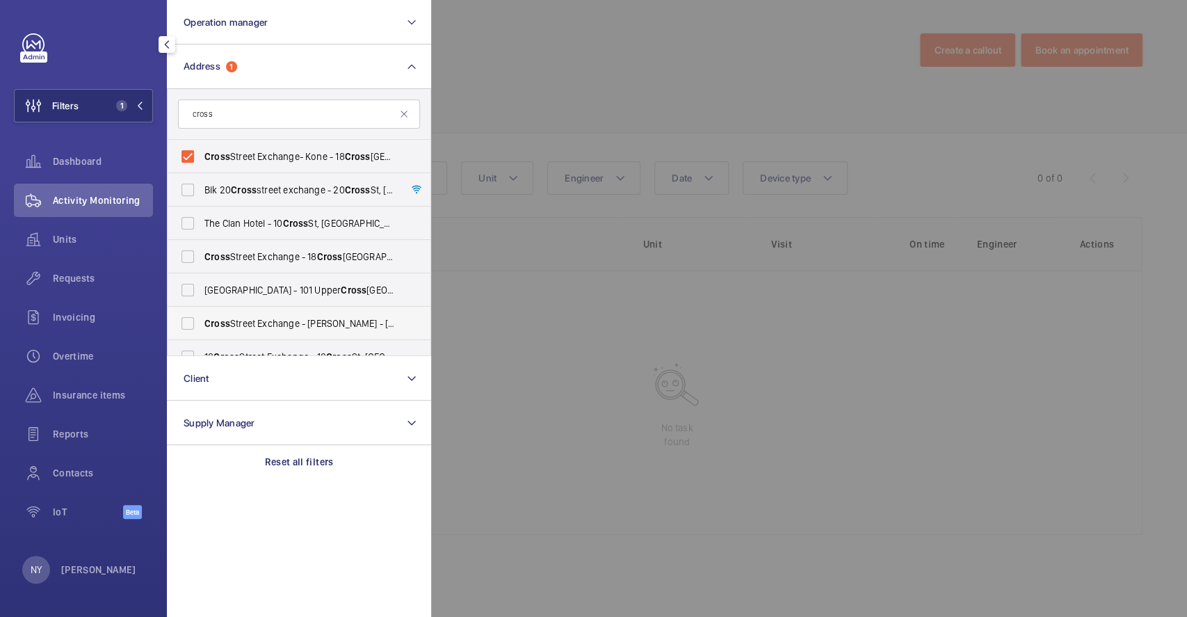
click at [222, 315] on label "Cross Street Exchange - [PERSON_NAME] - [STREET_ADDRESS]" at bounding box center [289, 323] width 242 height 33
click at [202, 315] on input "Cross Street Exchange - [PERSON_NAME] - [STREET_ADDRESS]" at bounding box center [188, 323] width 28 height 28
checkbox input "true"
click at [247, 256] on span "[GEOGRAPHIC_DATA] - [STREET_ADDRESS]" at bounding box center [299, 257] width 191 height 14
click at [202, 256] on input "[GEOGRAPHIC_DATA] - [STREET_ADDRESS]" at bounding box center [188, 257] width 28 height 28
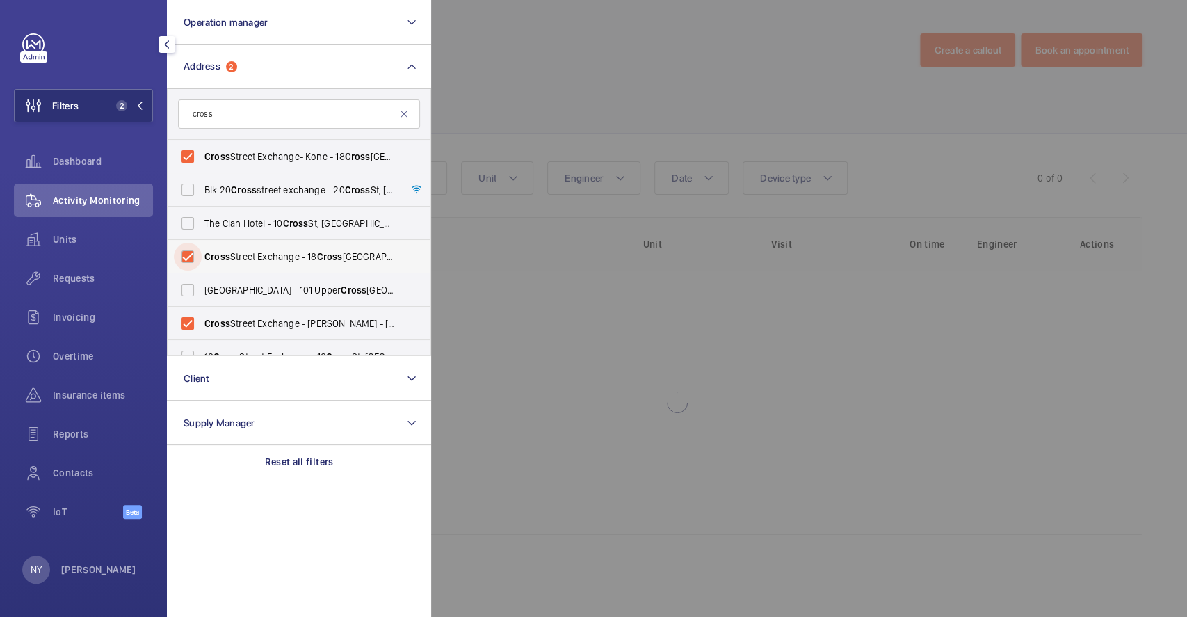
checkbox input "true"
click at [277, 186] on span "Blk [STREET_ADDRESS][GEOGRAPHIC_DATA] - [STREET_ADDRESS] -" at bounding box center [299, 190] width 191 height 14
click at [202, 186] on input "Blk [STREET_ADDRESS][GEOGRAPHIC_DATA] - [STREET_ADDRESS] -" at bounding box center [188, 190] width 28 height 28
checkbox input "true"
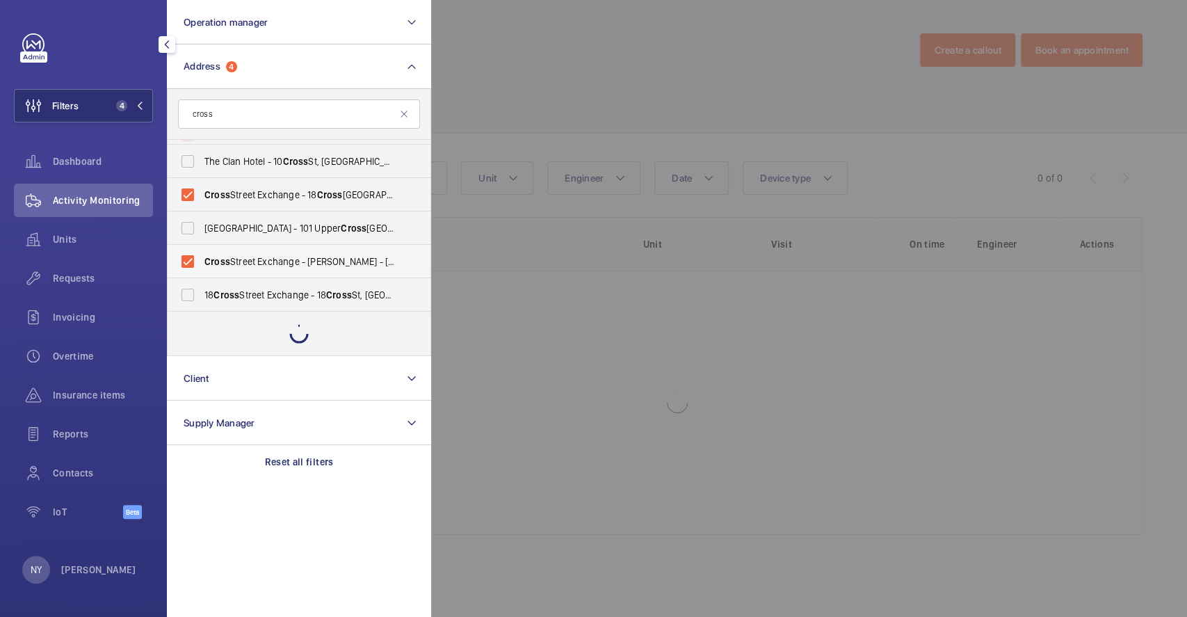
scroll to position [17, 0]
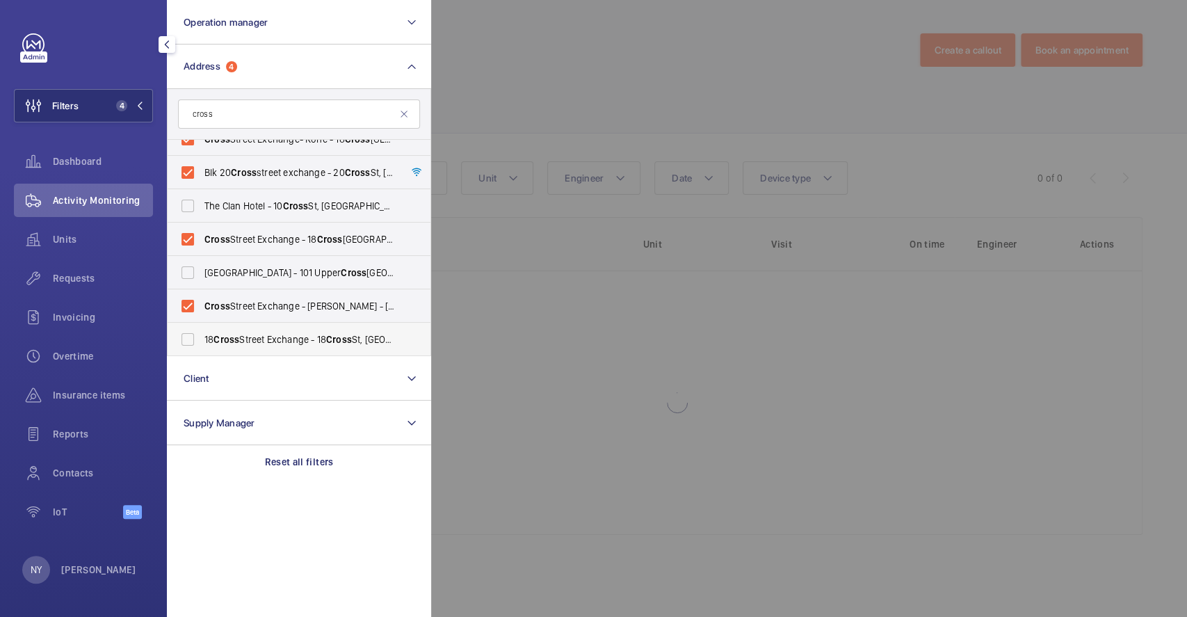
click at [269, 349] on label "[STREET_ADDRESS] - [STREET_ADDRESS] -" at bounding box center [289, 339] width 242 height 33
click at [202, 349] on input "[STREET_ADDRESS] - [STREET_ADDRESS] -" at bounding box center [188, 339] width 28 height 28
checkbox input "true"
click at [576, 108] on div at bounding box center [1024, 308] width 1187 height 617
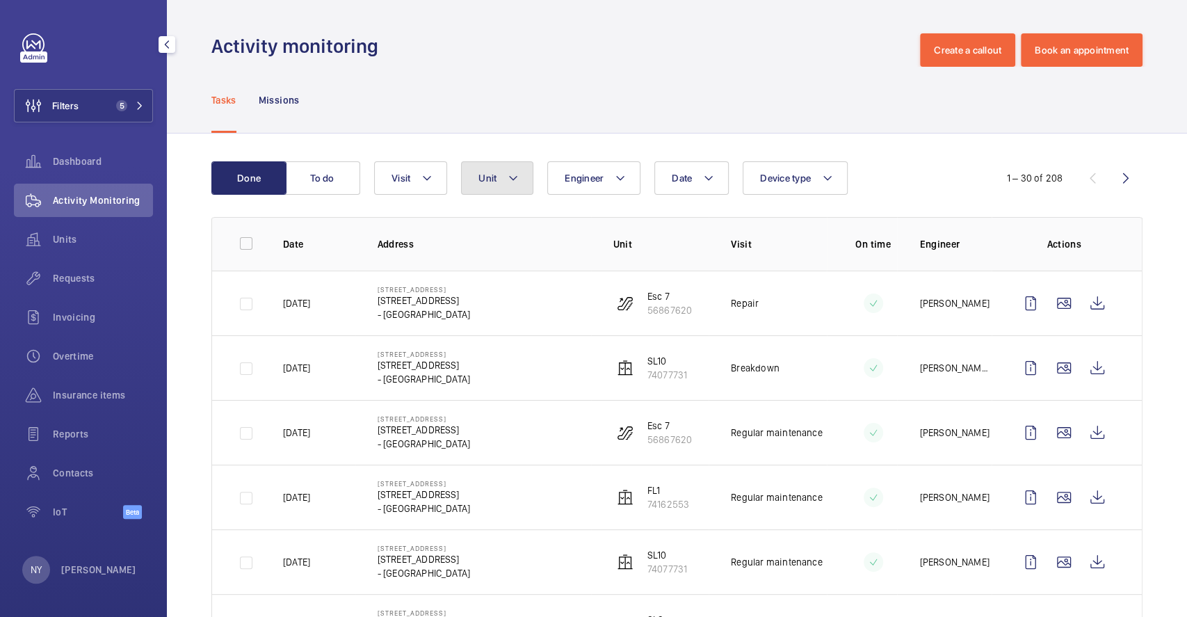
click at [514, 186] on button "Unit" at bounding box center [497, 177] width 72 height 33
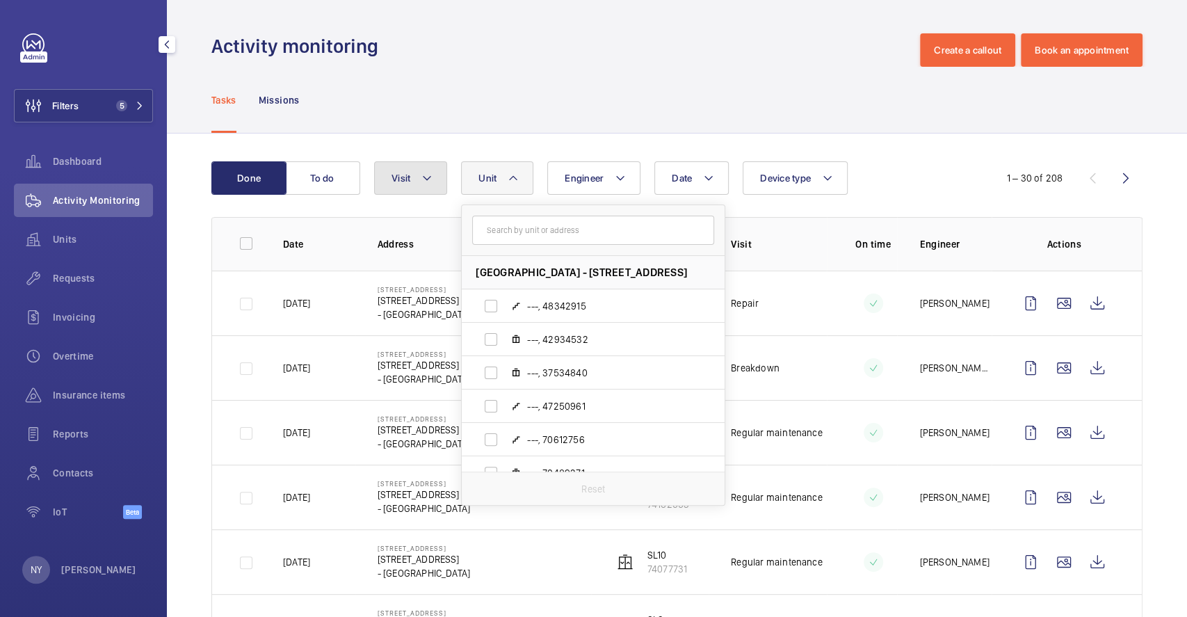
click at [414, 183] on button "Visit" at bounding box center [410, 177] width 73 height 33
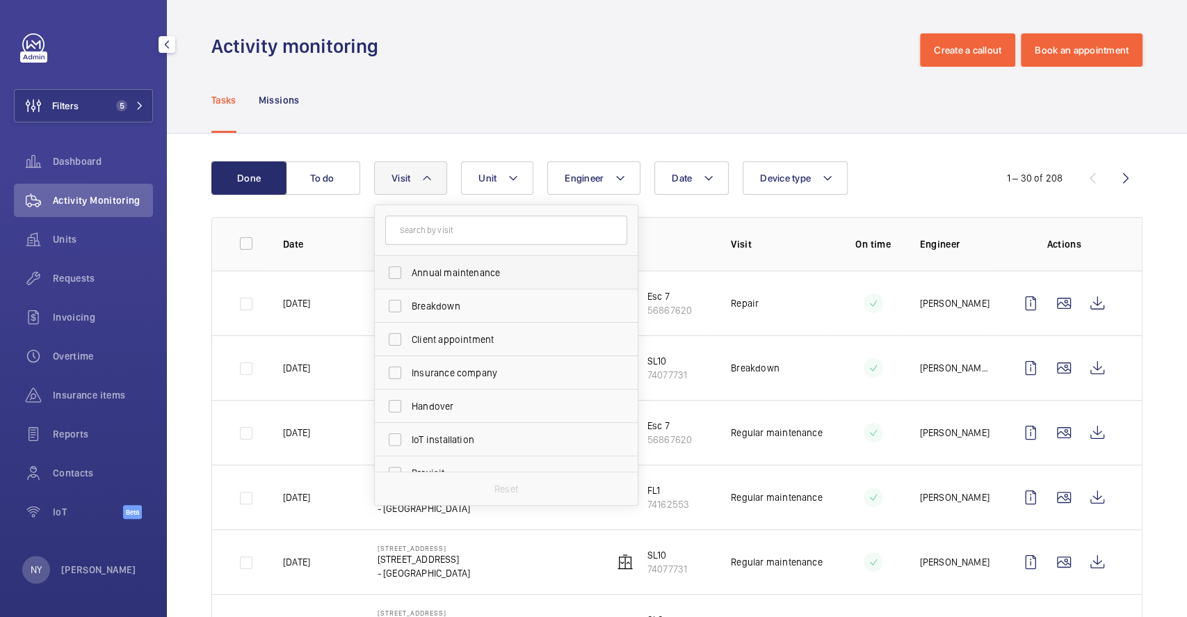
click at [508, 281] on label "Annual maintenance" at bounding box center [496, 272] width 242 height 33
click at [409, 281] on input "Annual maintenance" at bounding box center [395, 273] width 28 height 28
checkbox input "true"
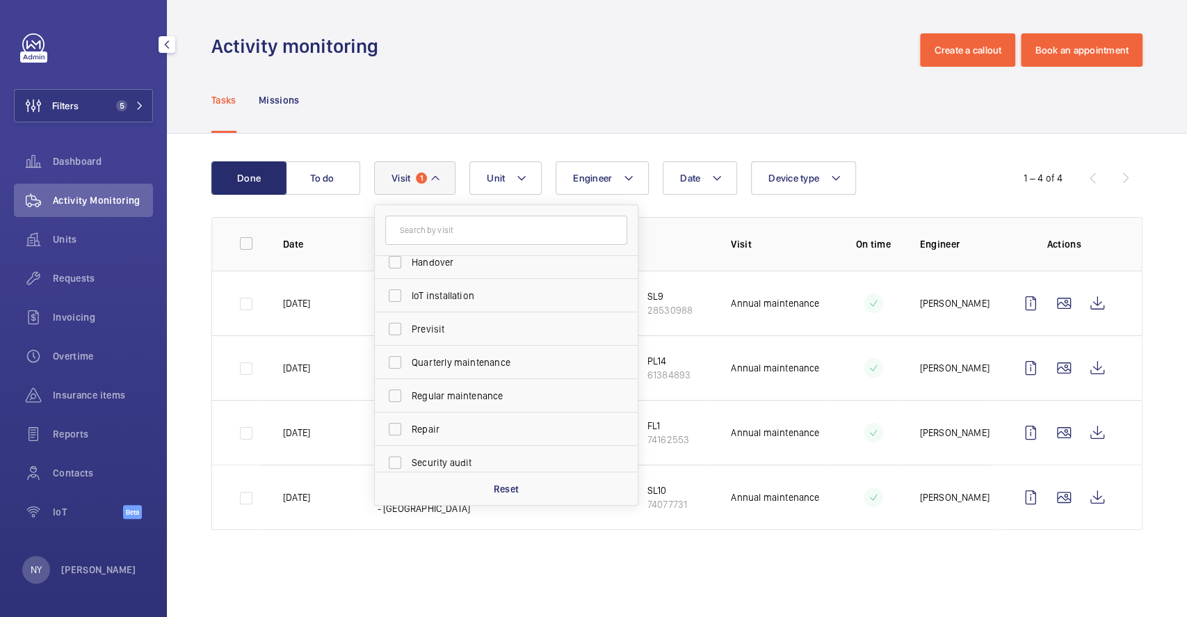
scroll to position [218, 0]
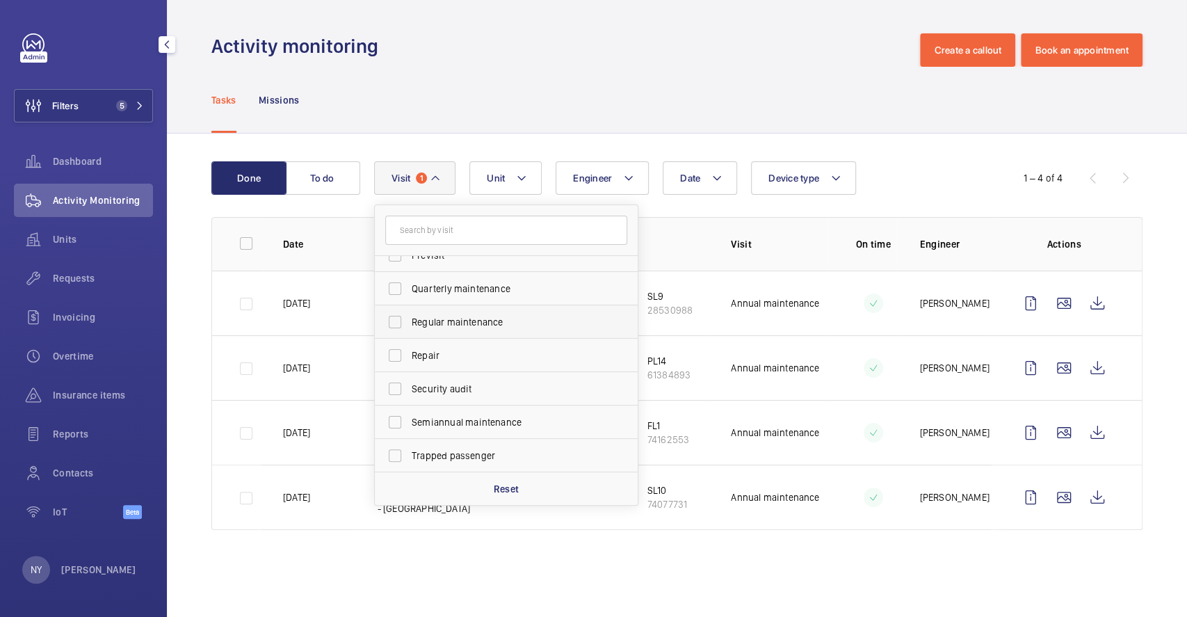
drag, startPoint x: 505, startPoint y: 274, endPoint x: 501, endPoint y: 306, distance: 32.2
click at [503, 281] on label "Quarterly maintenance" at bounding box center [496, 288] width 242 height 33
click at [409, 281] on input "Quarterly maintenance" at bounding box center [395, 289] width 28 height 28
checkbox input "true"
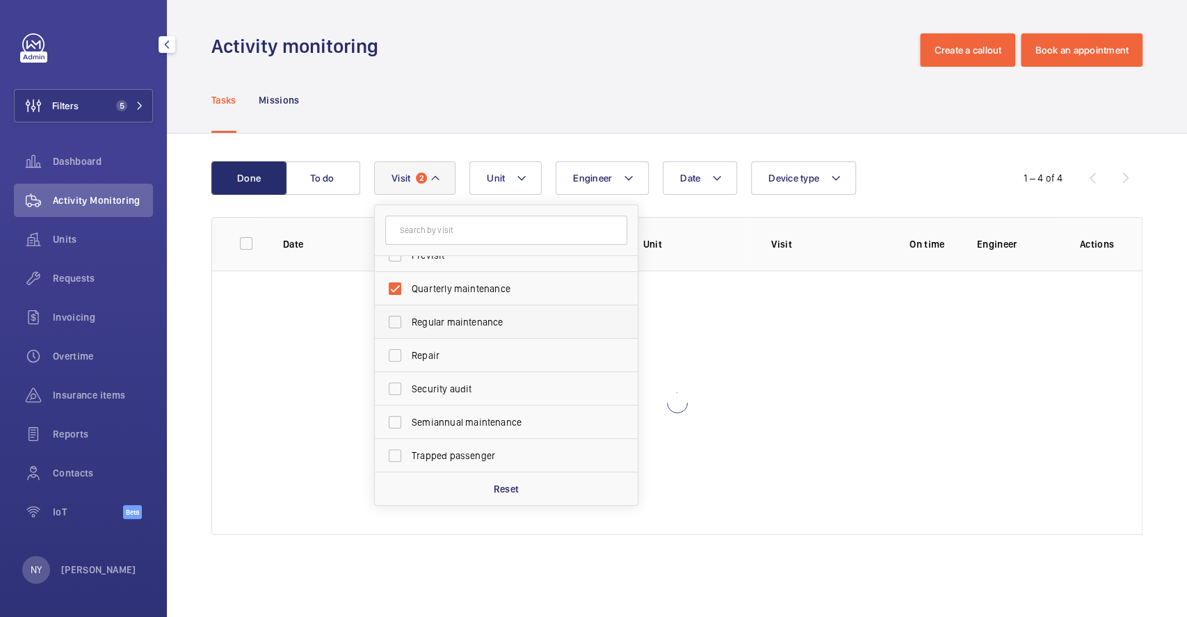
click at [501, 315] on span "Regular maintenance" at bounding box center [507, 322] width 191 height 14
click at [409, 315] on input "Regular maintenance" at bounding box center [395, 322] width 28 height 28
checkbox input "true"
click at [516, 429] on label "Semiannual maintenance" at bounding box center [496, 421] width 242 height 33
click at [409, 429] on input "Semiannual maintenance" at bounding box center [395, 422] width 28 height 28
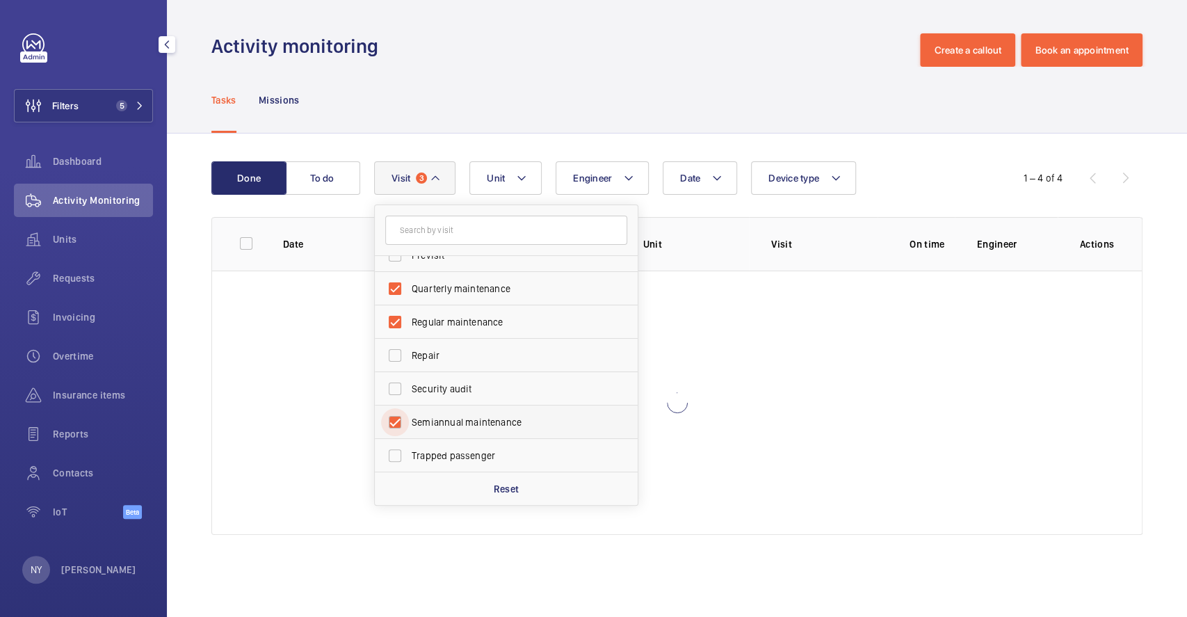
checkbox input "true"
click at [641, 76] on div "Tasks Missions" at bounding box center [676, 100] width 931 height 66
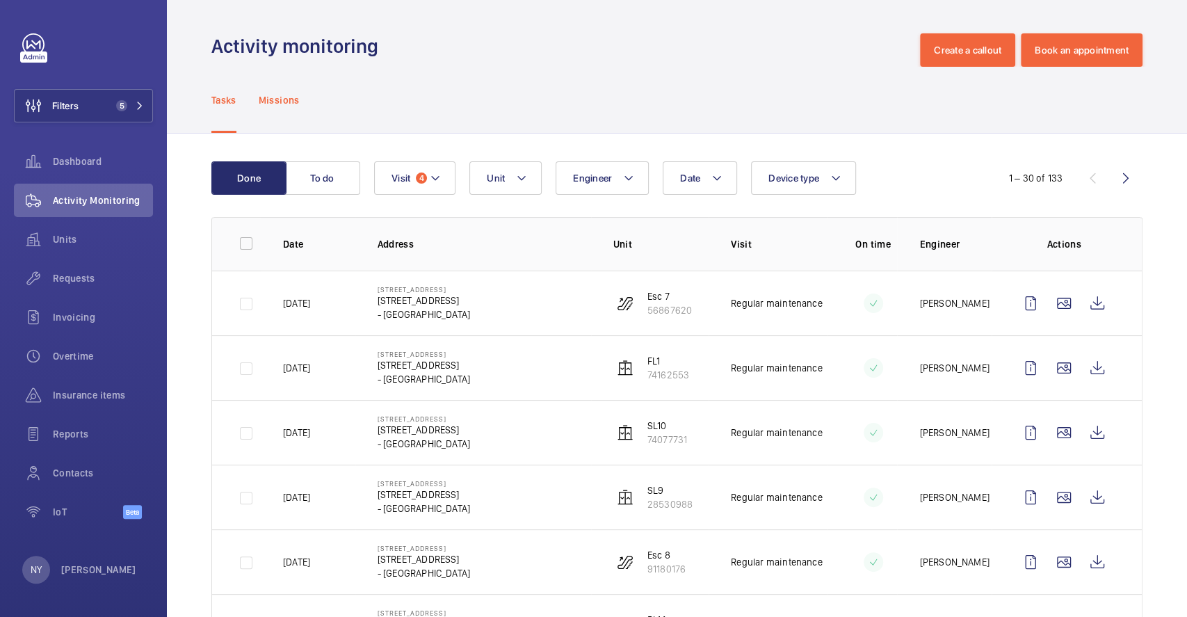
click at [288, 99] on p "Missions" at bounding box center [279, 100] width 41 height 14
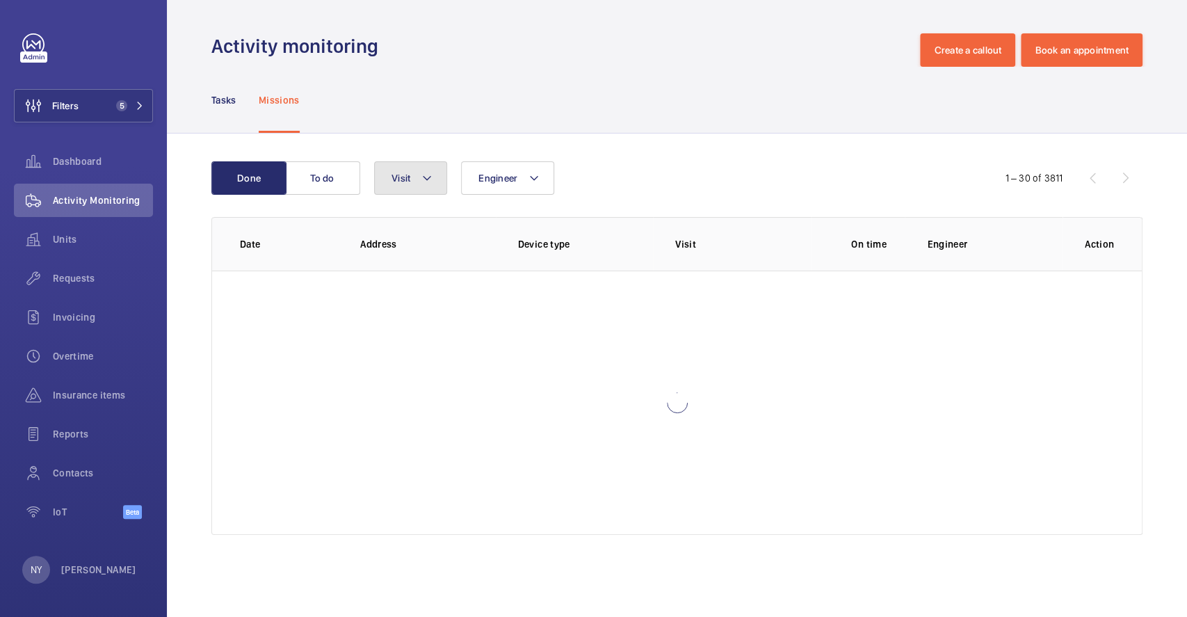
click at [394, 175] on span "Visit" at bounding box center [400, 177] width 19 height 11
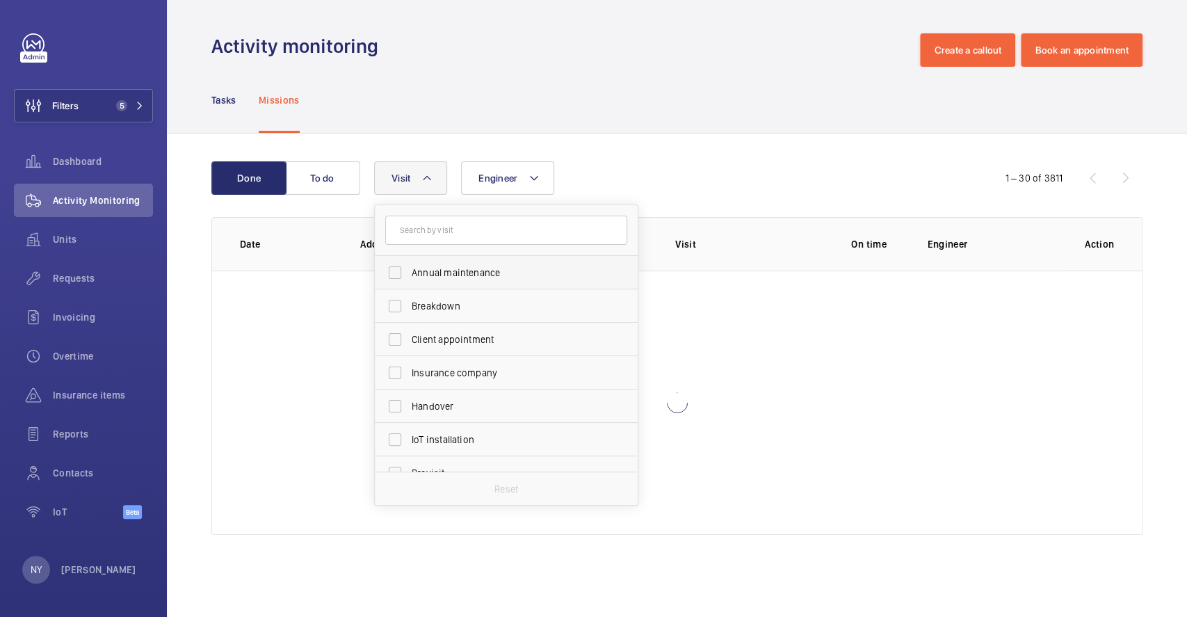
click at [424, 259] on label "Annual maintenance" at bounding box center [496, 272] width 242 height 33
click at [409, 259] on input "Annual maintenance" at bounding box center [395, 273] width 28 height 28
checkbox input "true"
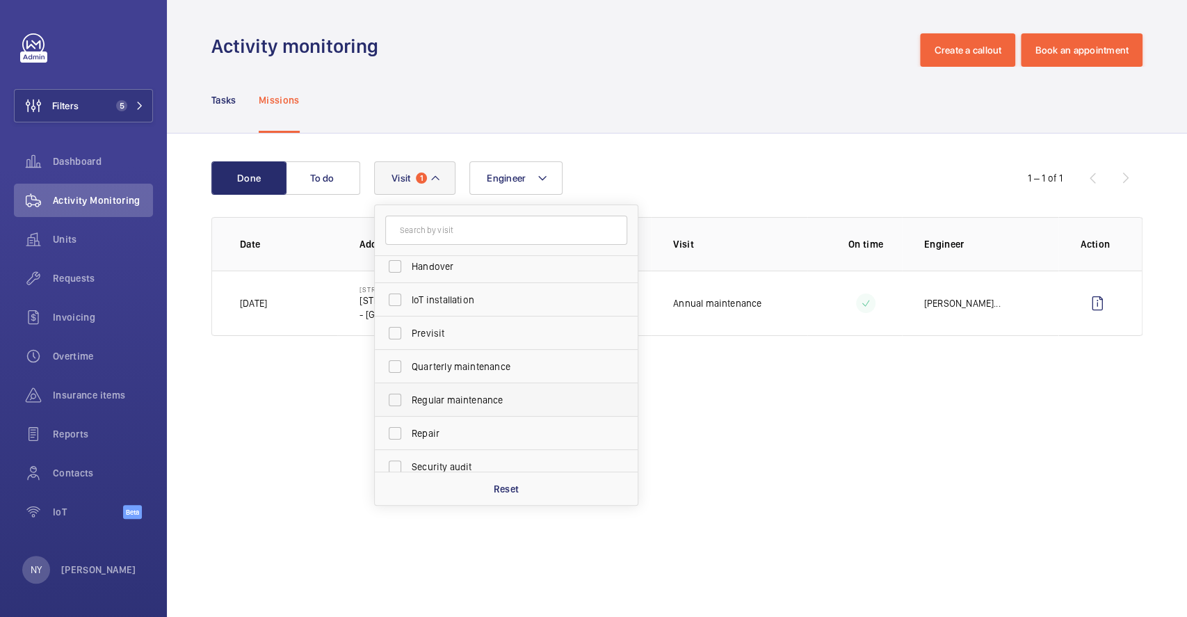
scroll to position [218, 0]
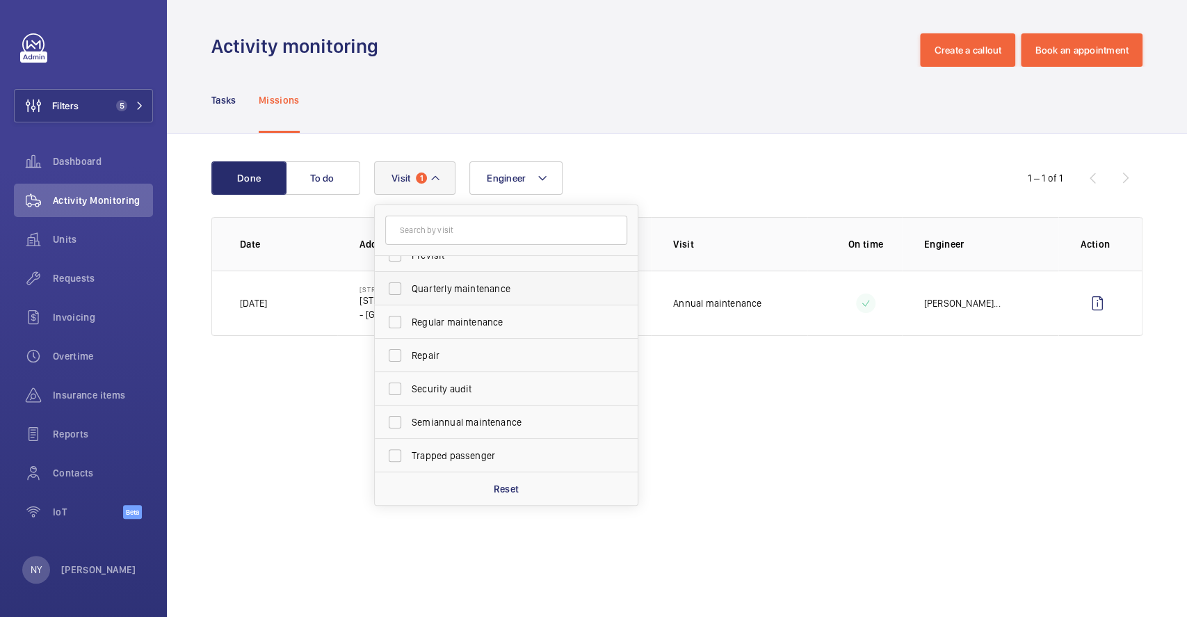
click at [478, 298] on label "Quarterly maintenance" at bounding box center [496, 288] width 242 height 33
click at [409, 298] on input "Quarterly maintenance" at bounding box center [395, 289] width 28 height 28
checkbox input "true"
click at [478, 328] on label "Regular maintenance" at bounding box center [496, 321] width 242 height 33
click at [409, 328] on input "Regular maintenance" at bounding box center [395, 322] width 28 height 28
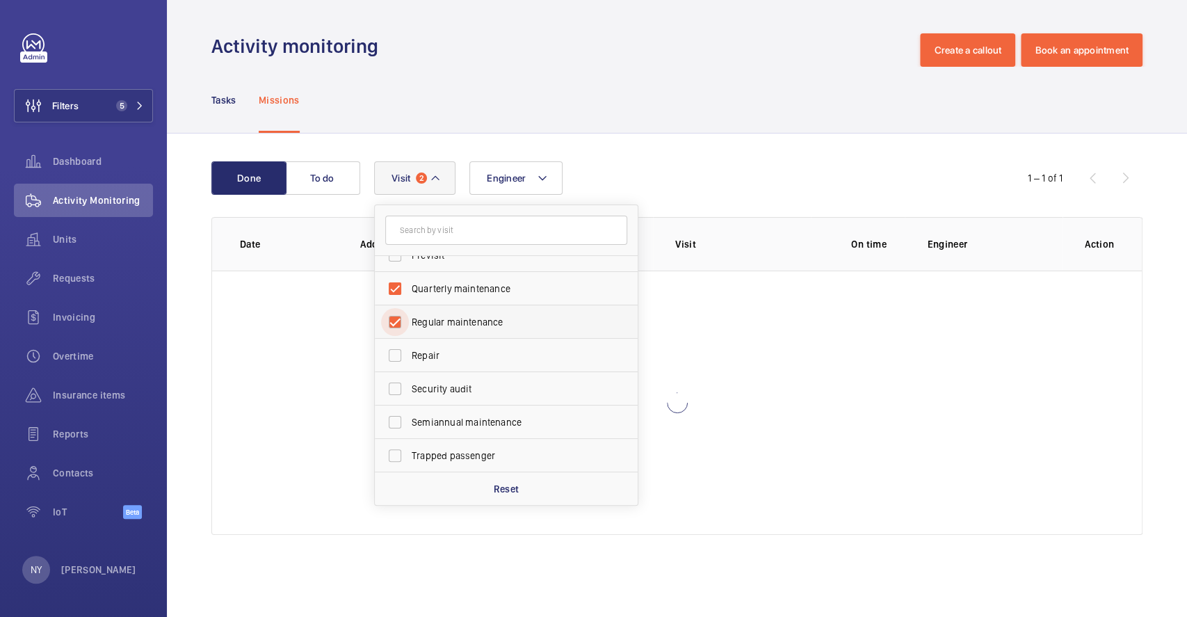
checkbox input "true"
click at [513, 425] on span "Semiannual maintenance" at bounding box center [507, 422] width 191 height 14
click at [409, 425] on input "Semiannual maintenance" at bounding box center [395, 422] width 28 height 28
checkbox input "true"
click at [603, 136] on div "Done To do Engineer Visit 4 Annual maintenance Breakdown Client appointment Ins…" at bounding box center [677, 350] width 1020 height 434
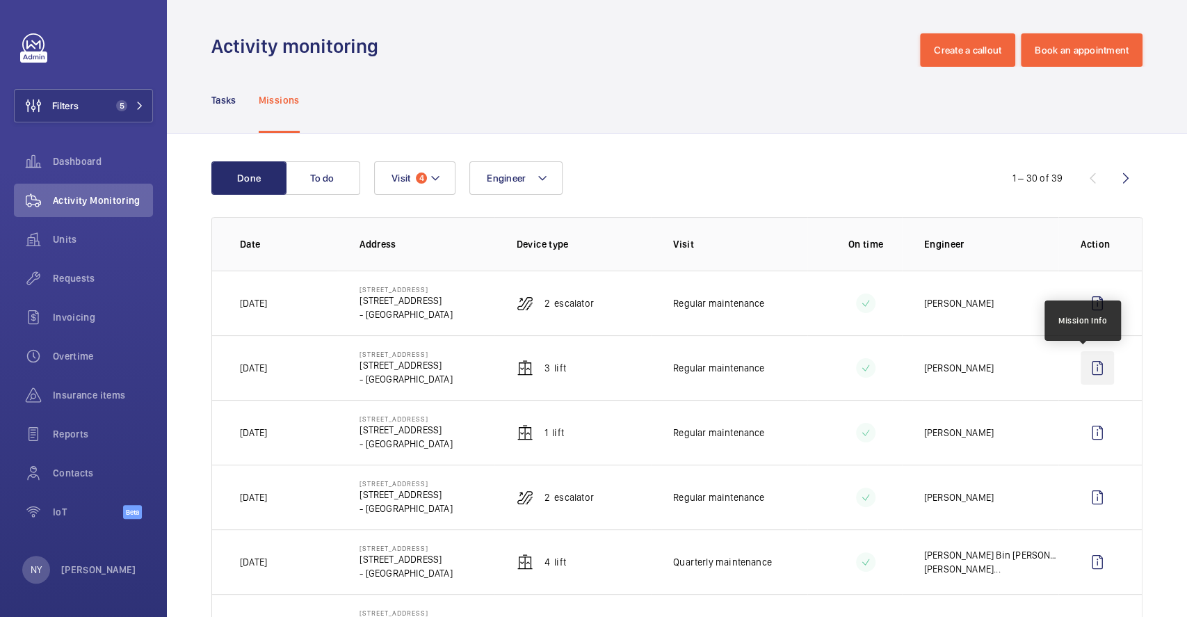
click at [1080, 364] on wm-front-icon-button at bounding box center [1096, 367] width 33 height 33
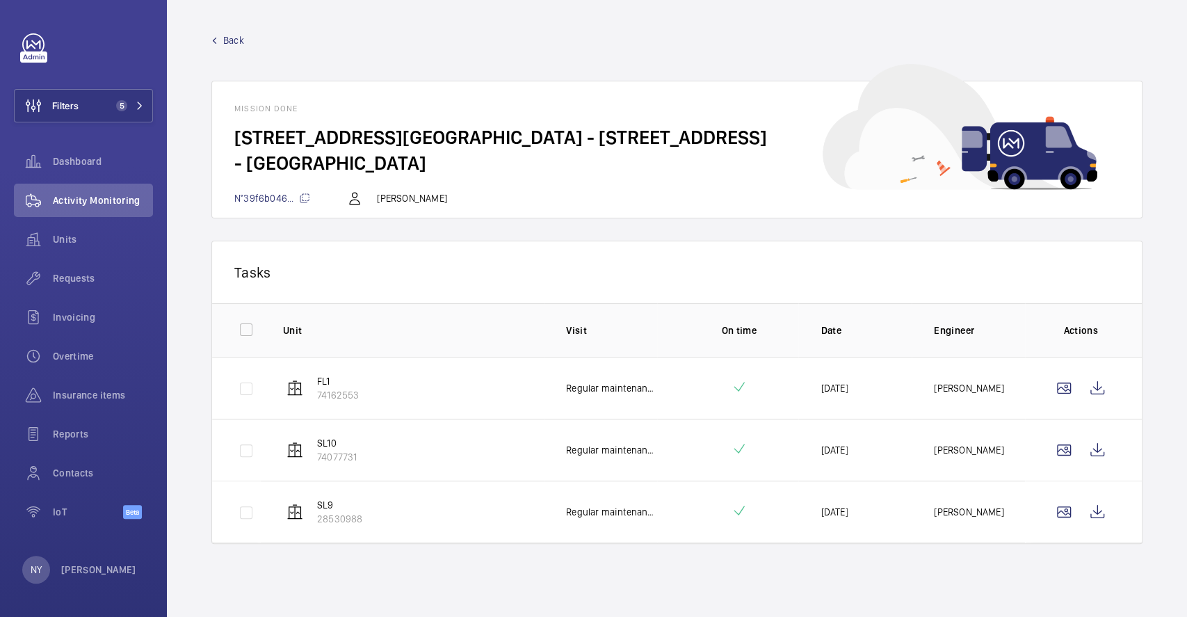
click at [227, 47] on div "Back Mission [GEOGRAPHIC_DATA] - [STREET_ADDRESS]... [PERSON_NAME]" at bounding box center [676, 125] width 931 height 185
click at [230, 42] on span "Back" at bounding box center [233, 40] width 21 height 14
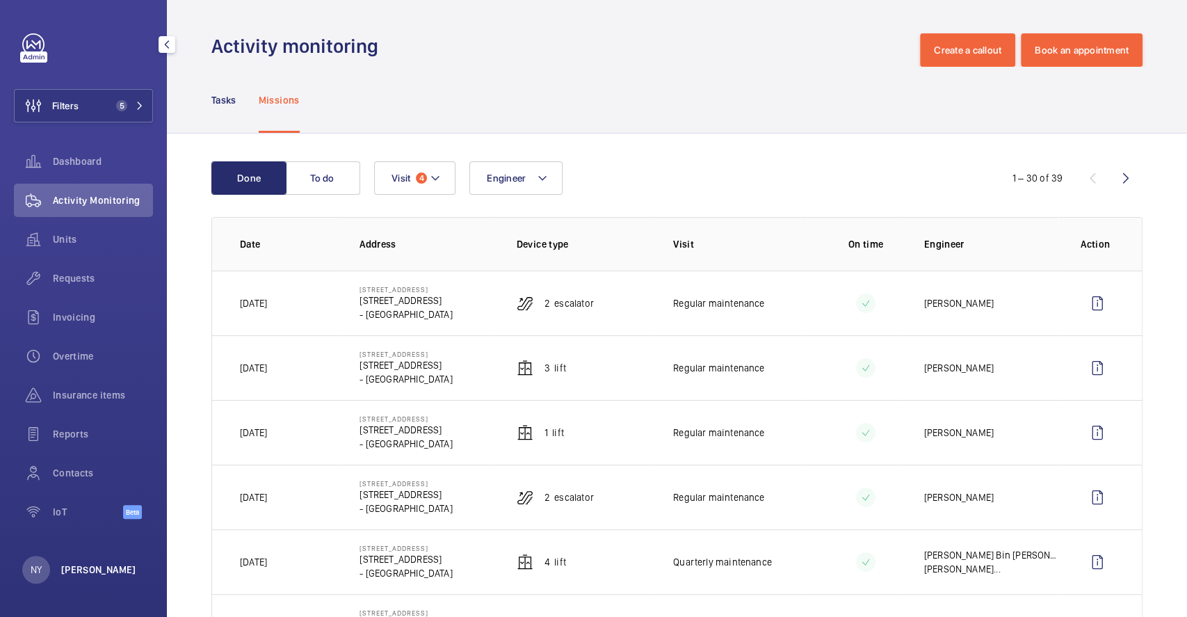
click at [76, 572] on p "[PERSON_NAME]" at bounding box center [98, 569] width 75 height 14
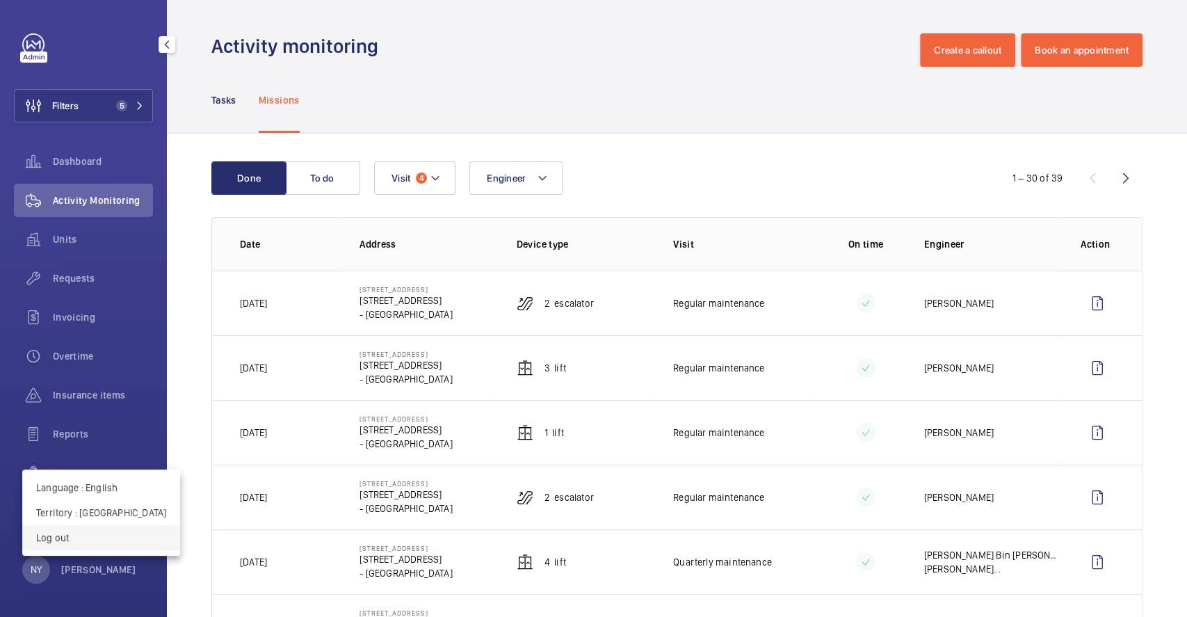
click at [95, 540] on p "Log out" at bounding box center [101, 537] width 130 height 14
